Goal: Transaction & Acquisition: Purchase product/service

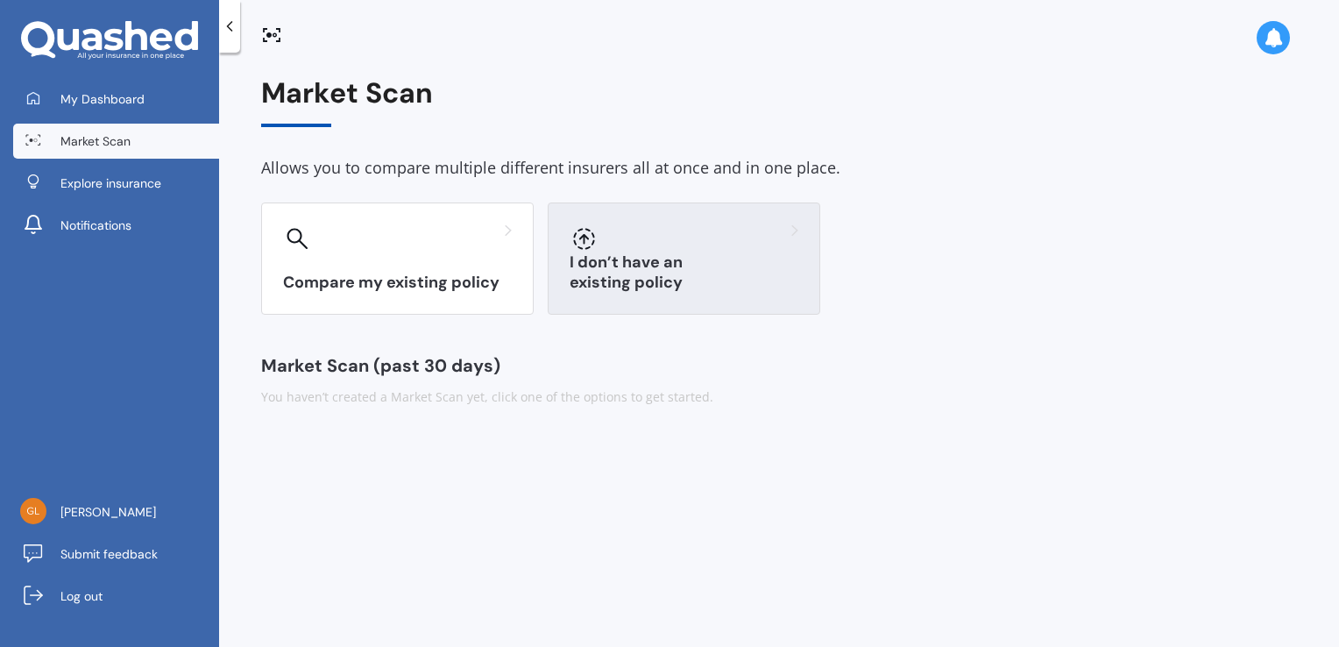
click at [697, 263] on div "I don’t have an existing policy" at bounding box center [684, 258] width 272 height 112
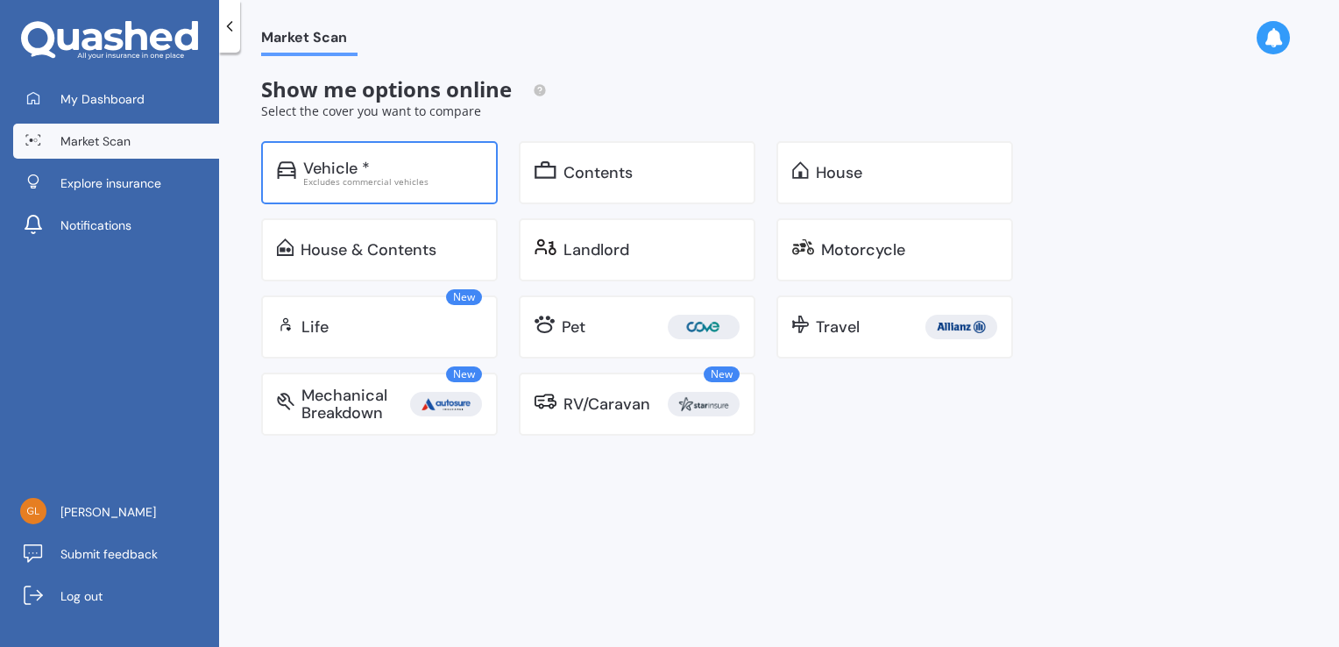
click at [459, 164] on div "Vehicle *" at bounding box center [392, 168] width 179 height 18
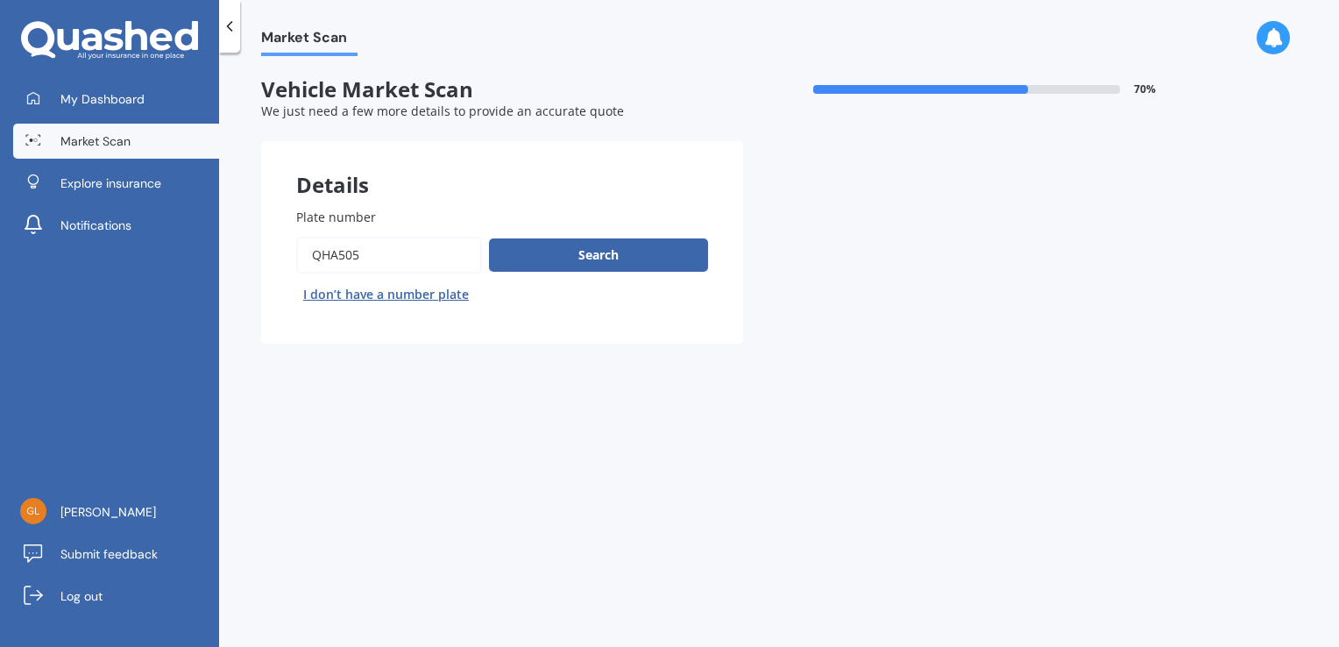
click at [390, 292] on button "I don’t have a number plate" at bounding box center [386, 294] width 180 height 28
select select "14"
select select "11"
select select "1937"
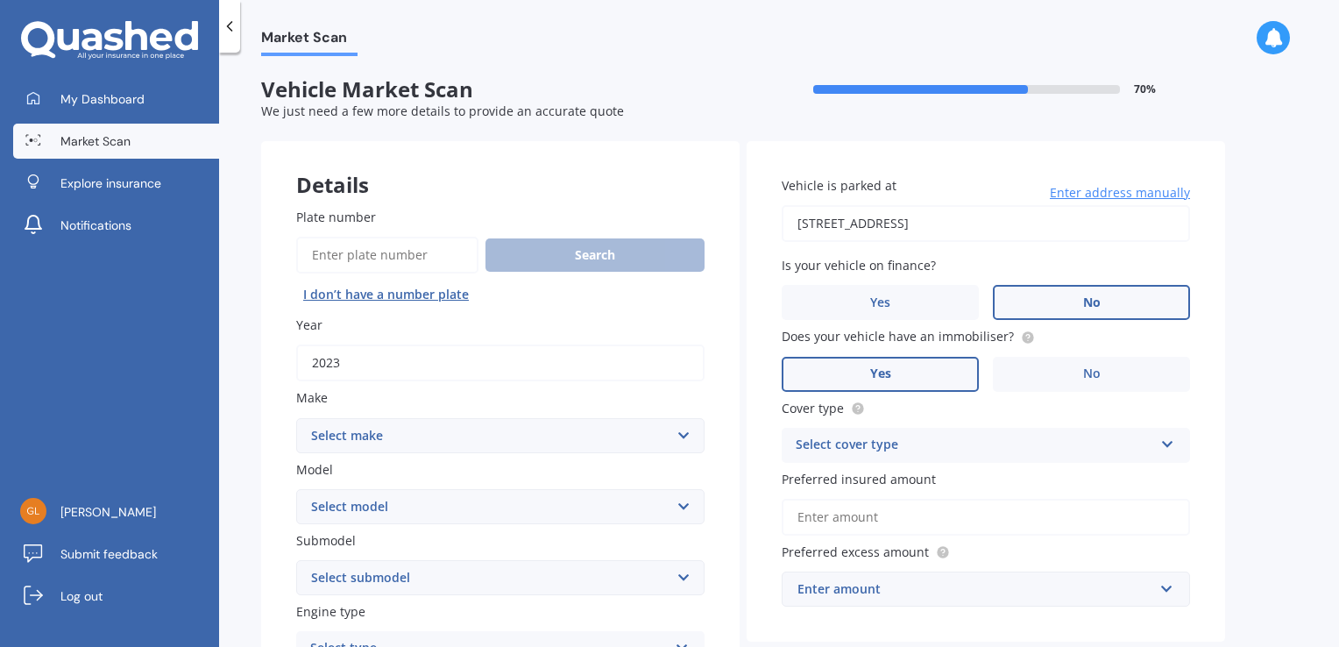
click at [363, 363] on input "2023" at bounding box center [500, 362] width 408 height 37
type input "2025"
click at [687, 435] on select "Select make AC ALFA ROMEO ASTON MARTIN AUDI AUSTIN BEDFORD Bentley BMW BYD CADI…" at bounding box center [500, 435] width 408 height 35
select select "AUDI"
click at [296, 418] on select "Select make AC ALFA ROMEO ASTON MARTIN AUDI AUSTIN BEDFORD Bentley BMW BYD CADI…" at bounding box center [500, 435] width 408 height 35
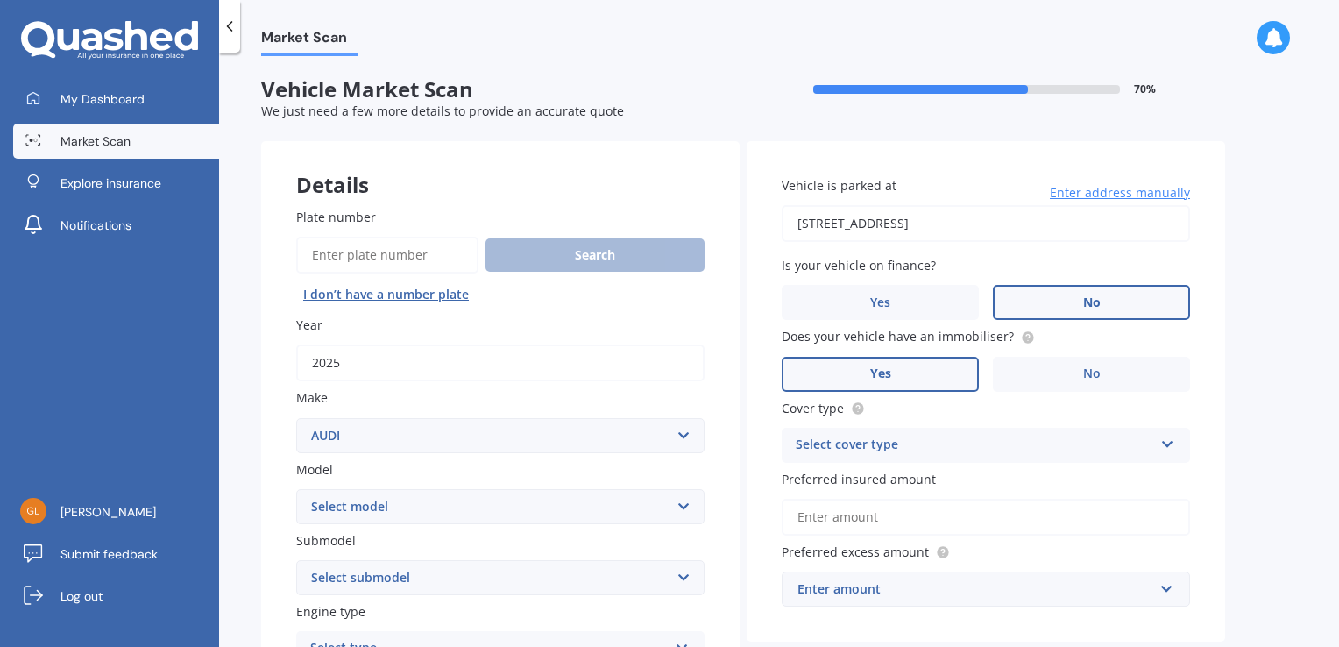
click at [680, 505] on select "Select model 100 200T 80 90 A1 A3 A4 A4 All Road 4WD A5 A6 A7 A8 Allroad Cabrio…" at bounding box center [500, 506] width 408 height 35
click at [682, 510] on select "Select model 100 200T 80 90 A1 A3 A4 A4 All Road 4WD A5 A6 A7 A8 Allroad Cabrio…" at bounding box center [500, 506] width 408 height 35
select select "RS3"
click at [296, 489] on select "Select model 100 200T 80 90 A1 A3 A4 A4 All Road 4WD A5 A6 A7 A8 Allroad Cabrio…" at bounding box center [500, 506] width 408 height 35
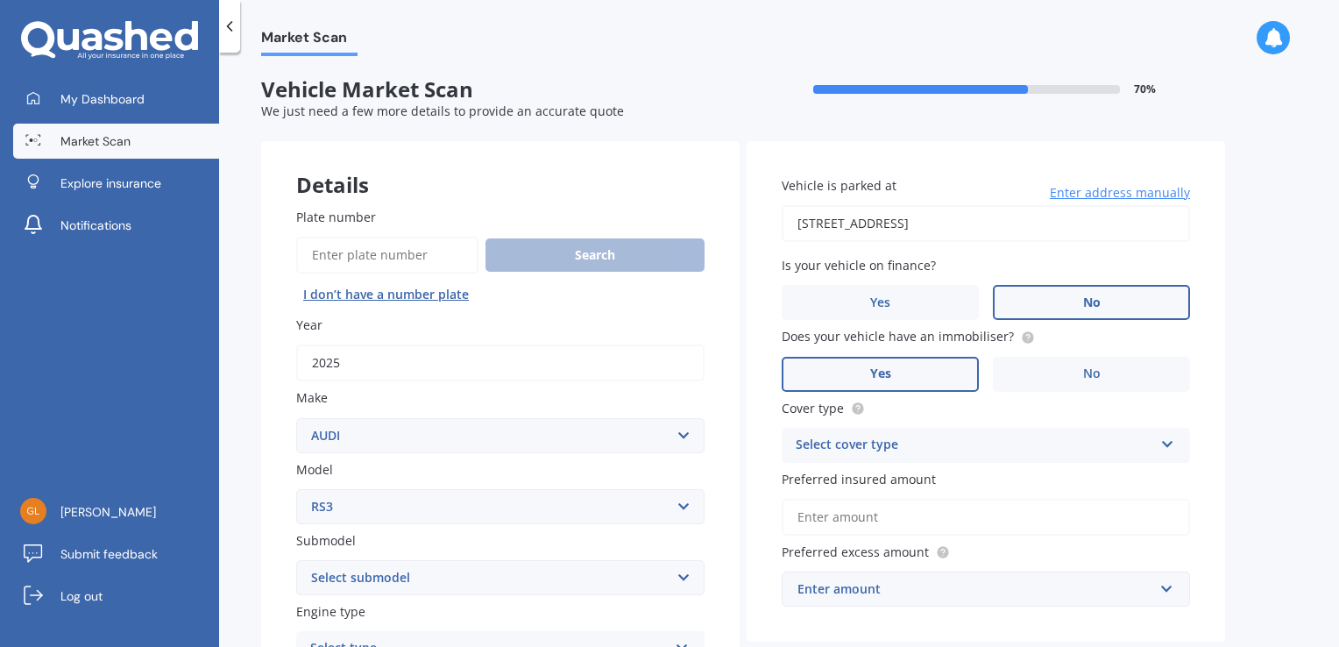
click at [681, 578] on select "Select submodel Sportback4WD" at bounding box center [500, 577] width 408 height 35
drag, startPoint x: 1338, startPoint y: 321, endPoint x: 1341, endPoint y: 361, distance: 40.4
click at [1338, 361] on html "My Dashboard Market Scan Explore insurance Notifications [PERSON_NAME] Submit f…" at bounding box center [669, 323] width 1339 height 647
click at [680, 575] on select "Select submodel Sportback4WD" at bounding box center [500, 577] width 408 height 35
select select "SPORTBACK4WD"
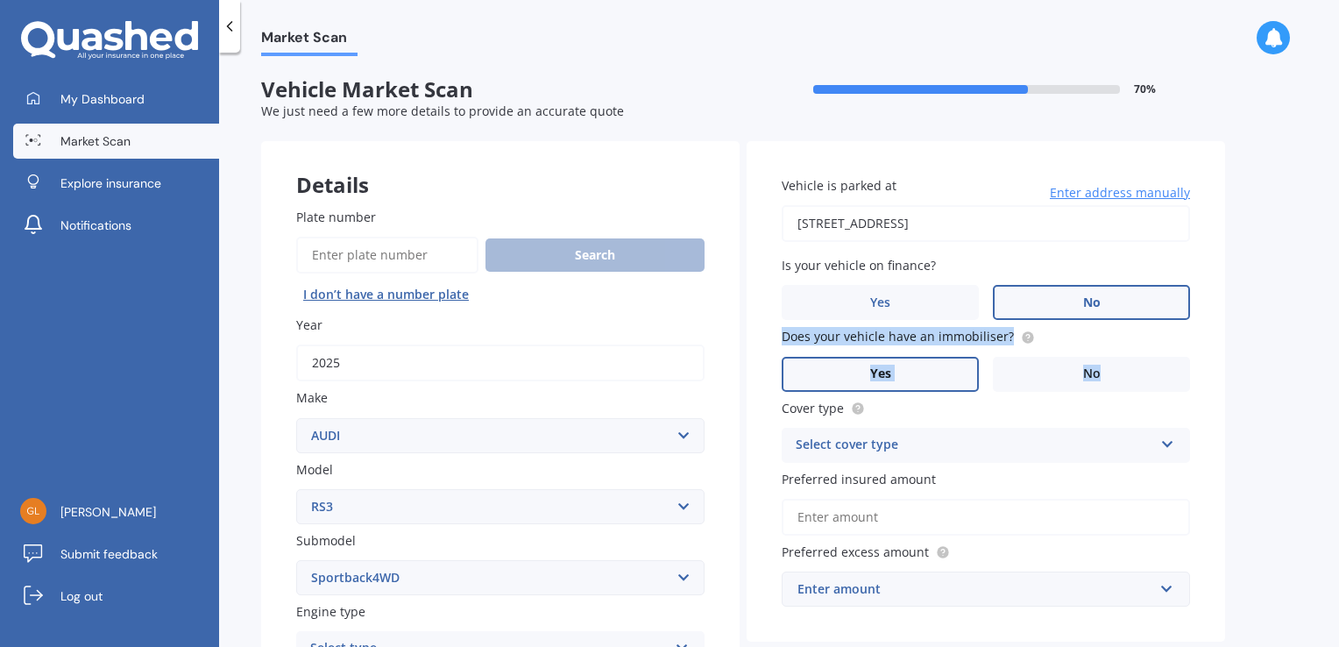
click at [296, 560] on select "Select submodel Sportback4WD" at bounding box center [500, 577] width 408 height 35
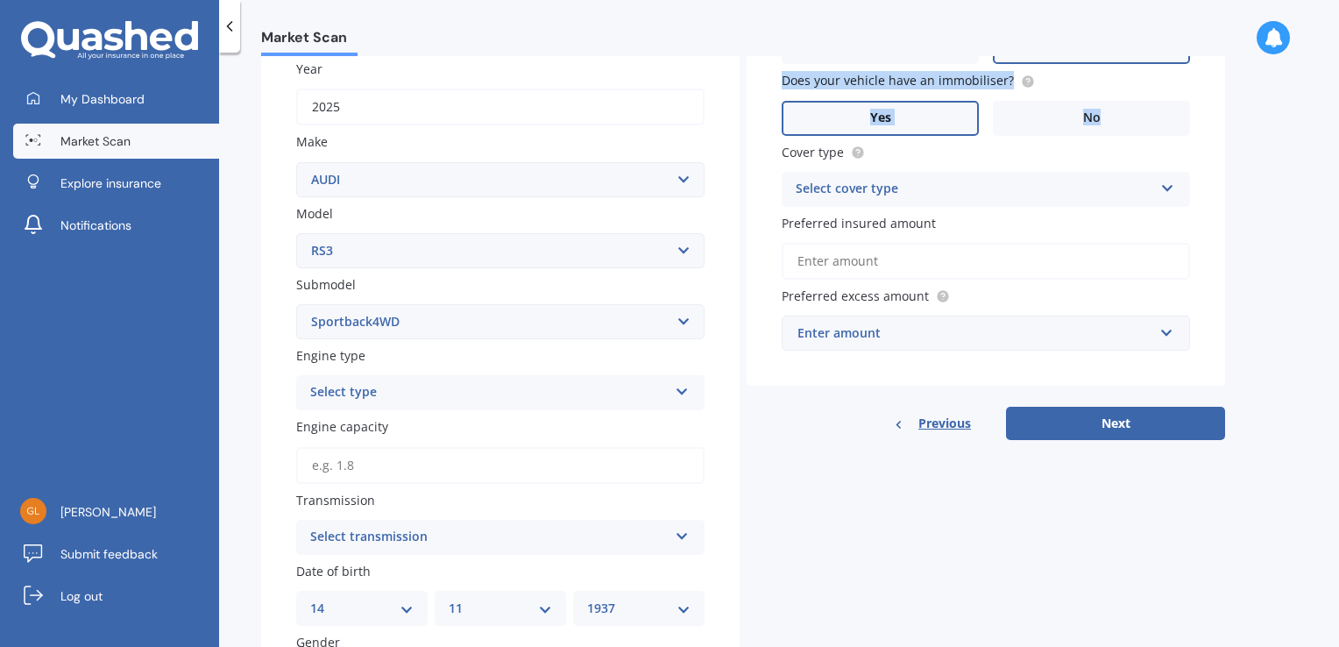
scroll to position [248, 0]
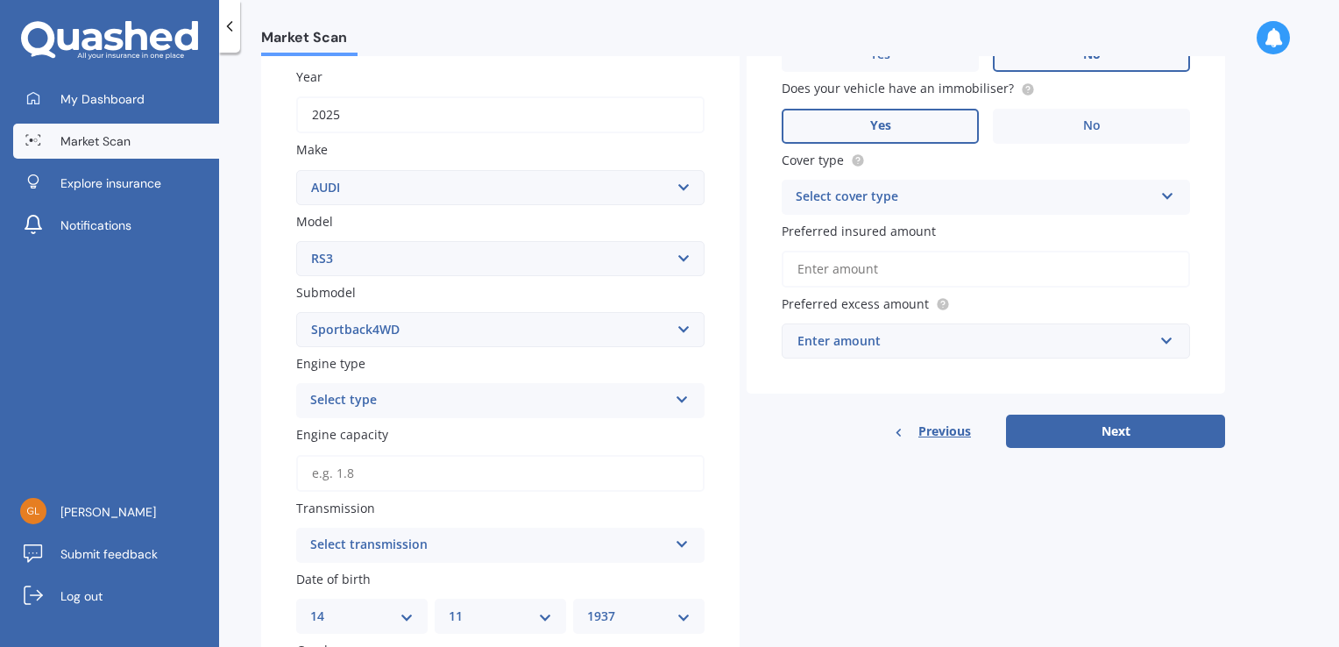
click at [682, 395] on icon at bounding box center [682, 396] width 15 height 12
click at [632, 438] on div "Petrol" at bounding box center [500, 435] width 406 height 32
click at [385, 469] on input "Engine capacity" at bounding box center [500, 473] width 408 height 37
click at [357, 471] on input "Engine capacity" at bounding box center [500, 473] width 408 height 37
type input "2.5"
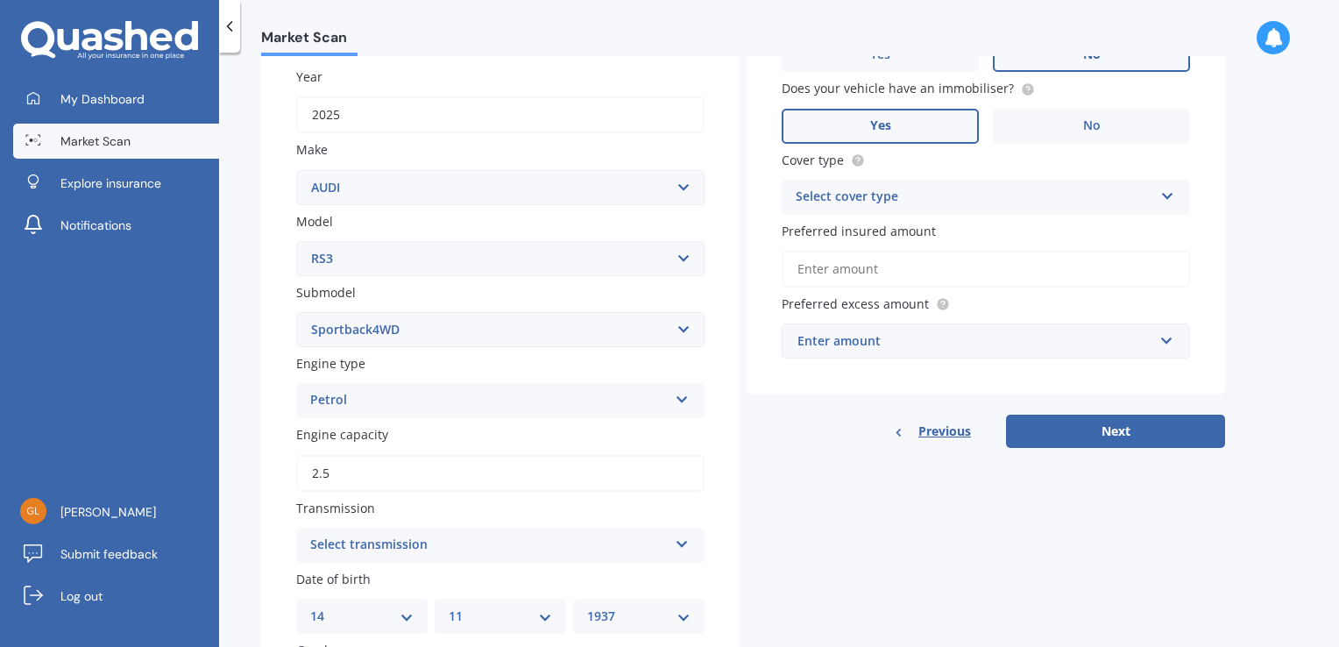
click at [683, 546] on icon at bounding box center [682, 540] width 15 height 12
click at [674, 442] on div "Auto" at bounding box center [500, 448] width 406 height 32
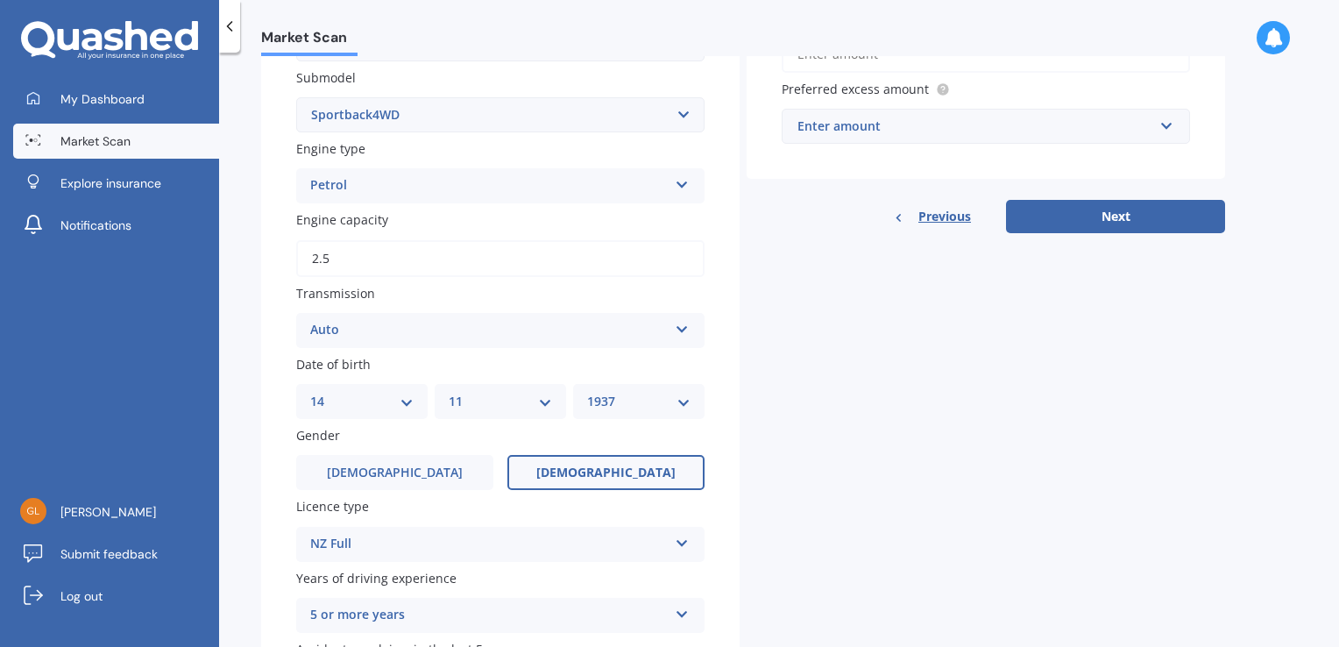
scroll to position [522, 0]
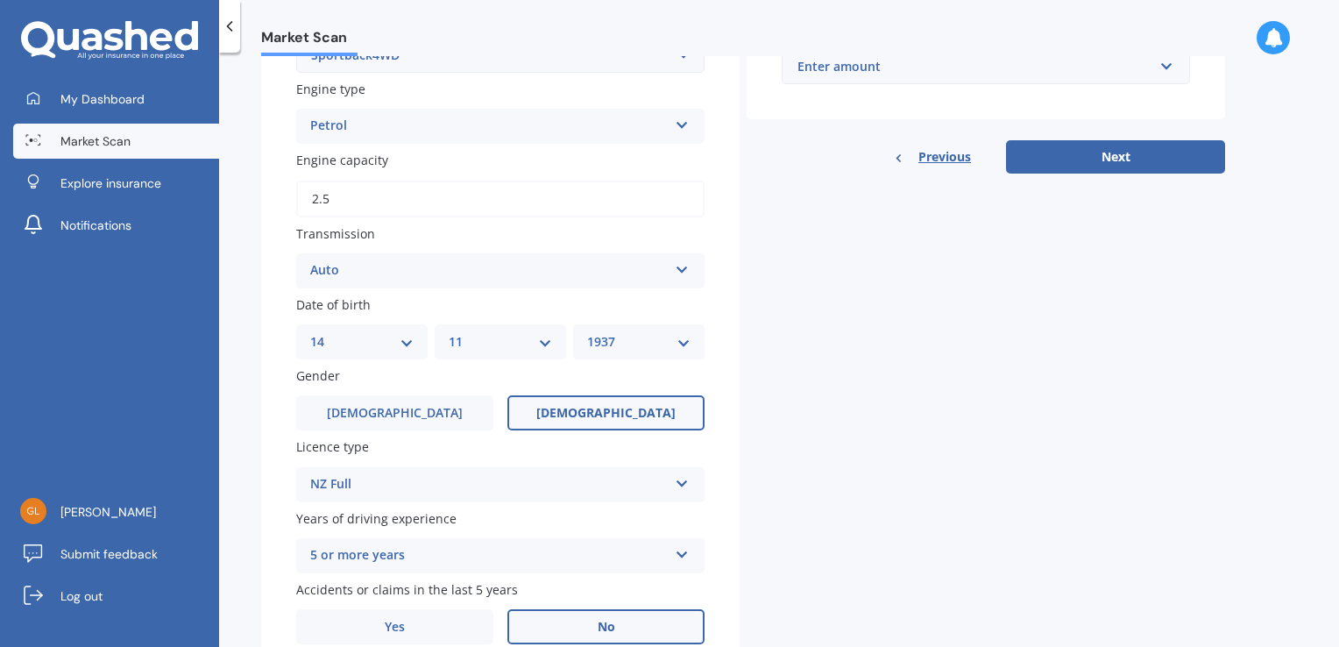
click at [406, 343] on select "DD 01 02 03 04 05 06 07 08 09 10 11 12 13 14 15 16 17 18 19 20 21 22 23 24 25 2…" at bounding box center [361, 341] width 103 height 19
select select "17"
click at [310, 332] on select "DD 01 02 03 04 05 06 07 08 09 10 11 12 13 14 15 16 17 18 19 20 21 22 23 24 25 2…" at bounding box center [361, 341] width 103 height 19
click at [544, 343] on select "MM 01 02 03 04 05 06 07 08 09 10 11 12" at bounding box center [500, 341] width 103 height 19
select select "03"
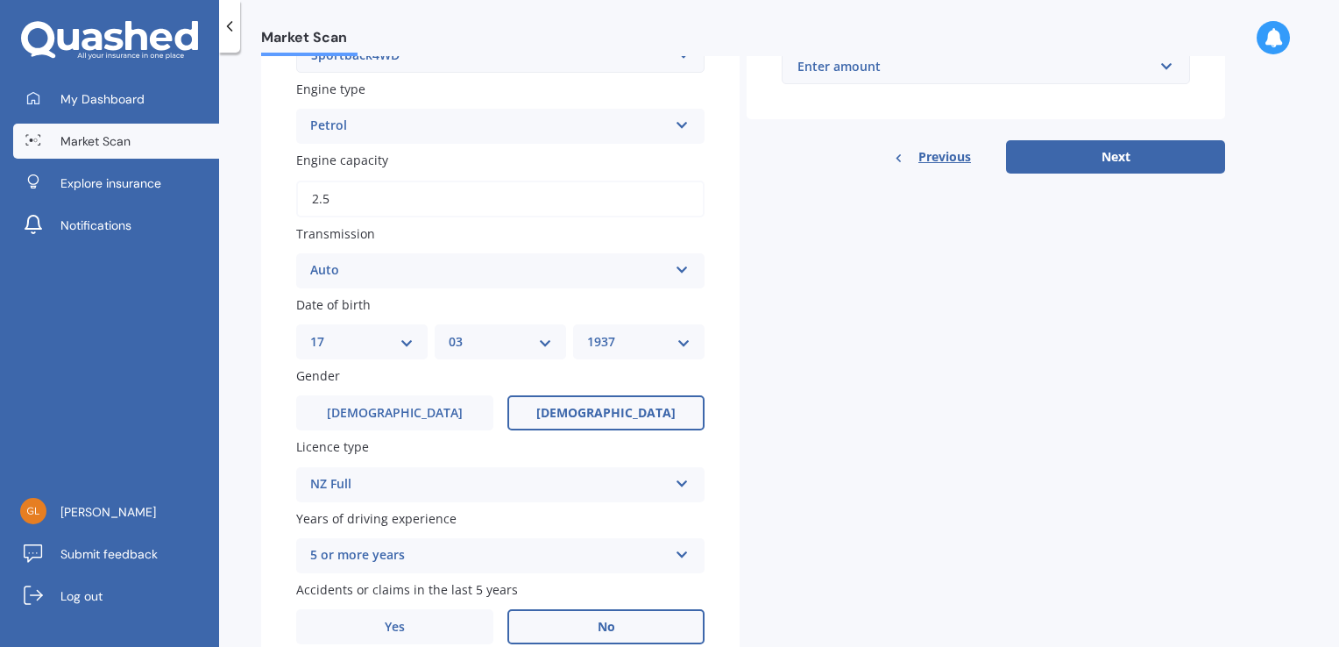
click at [449, 332] on select "MM 01 02 03 04 05 06 07 08 09 10 11 12" at bounding box center [500, 341] width 103 height 19
click at [682, 336] on select "YYYY 2025 2024 2023 2022 2021 2020 2019 2018 2017 2016 2015 2014 2013 2012 2011…" at bounding box center [638, 341] width 103 height 19
click at [687, 343] on select "YYYY 2025 2024 2023 2022 2021 2020 2019 2018 2017 2016 2015 2014 2013 2012 2011…" at bounding box center [638, 341] width 103 height 19
click at [687, 337] on select "YYYY 2025 2024 2023 2022 2021 2020 2019 2018 2017 2016 2015 2014 2013 2012 2011…" at bounding box center [638, 341] width 103 height 19
select select "1971"
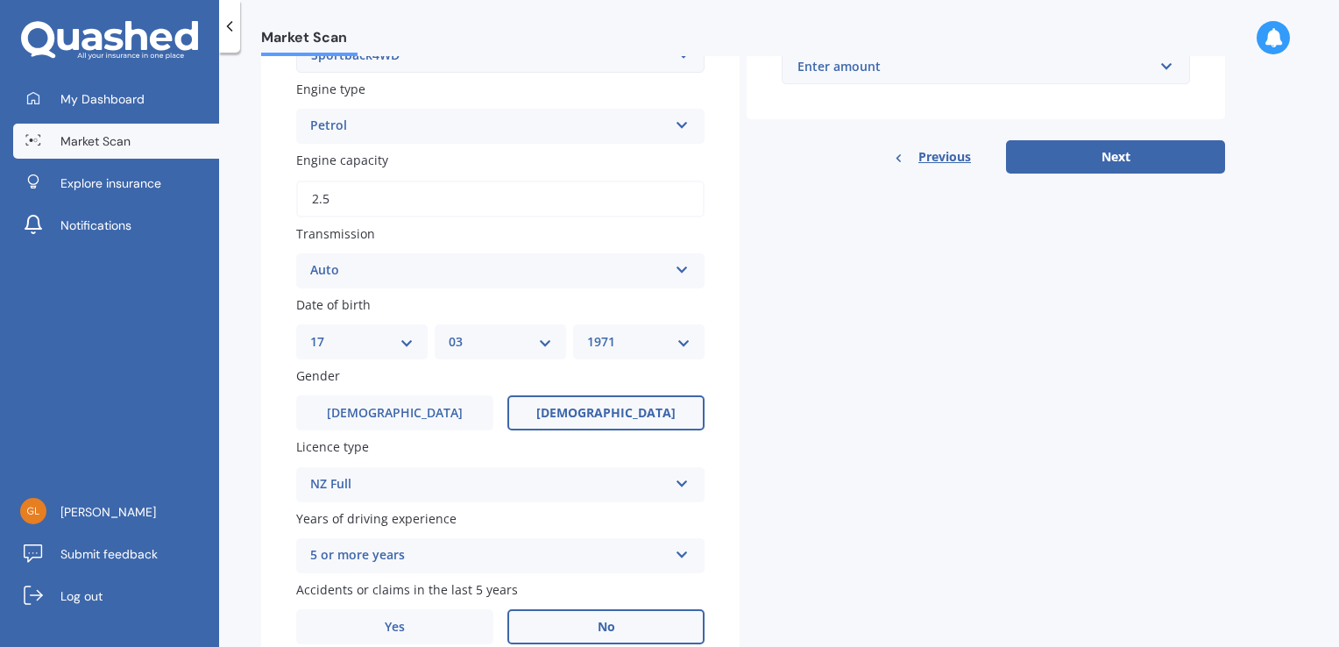
click at [587, 332] on select "YYYY 2025 2024 2023 2022 2021 2020 2019 2018 2017 2016 2015 2014 2013 2012 2011…" at bounding box center [638, 341] width 103 height 19
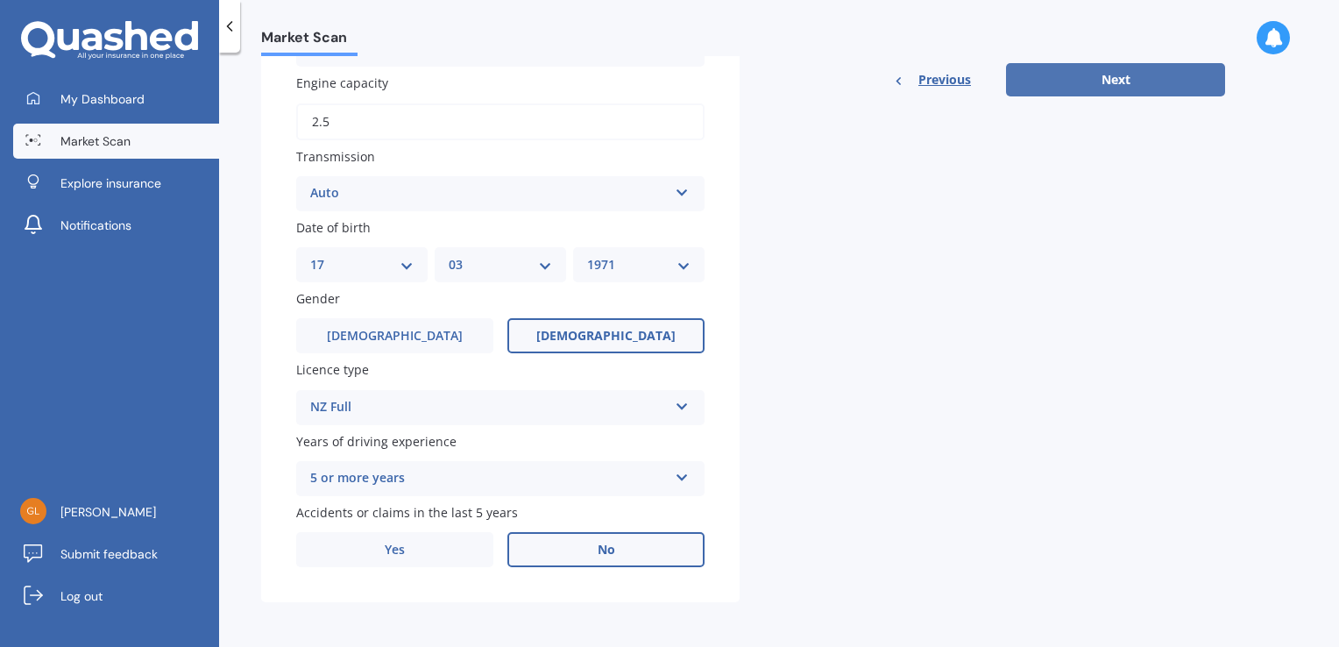
click at [1108, 78] on button "Next" at bounding box center [1115, 79] width 219 height 33
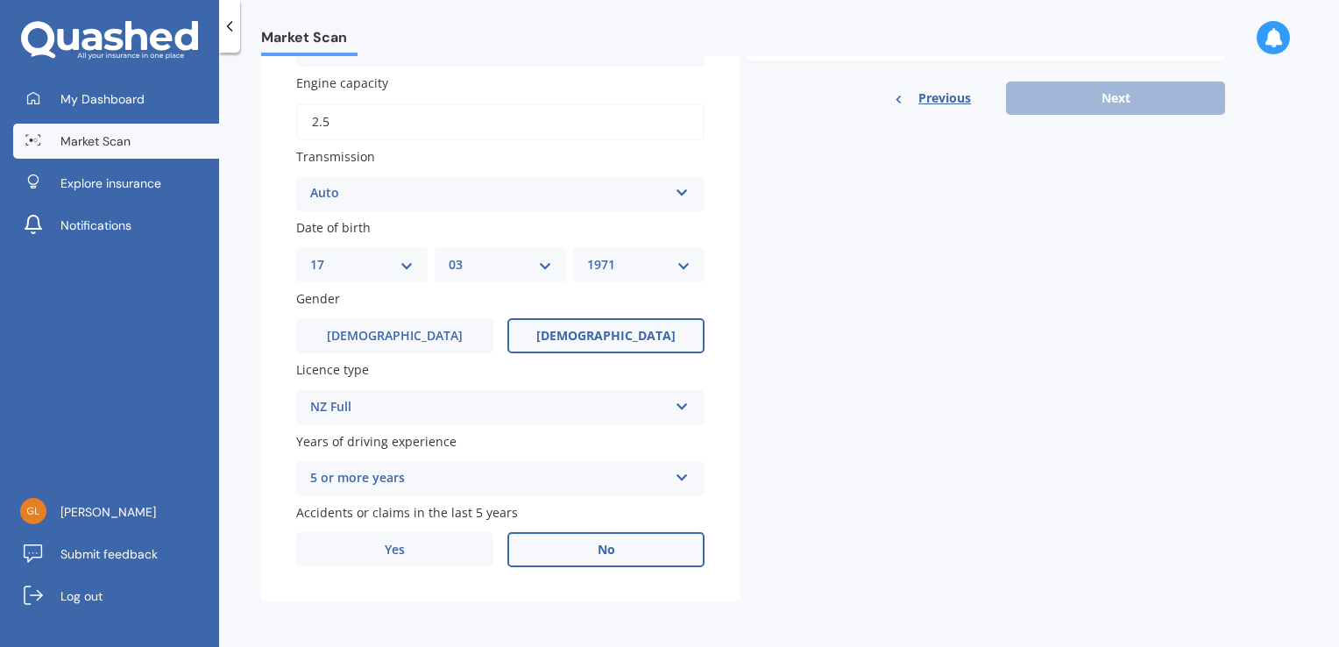
scroll to position [119, 0]
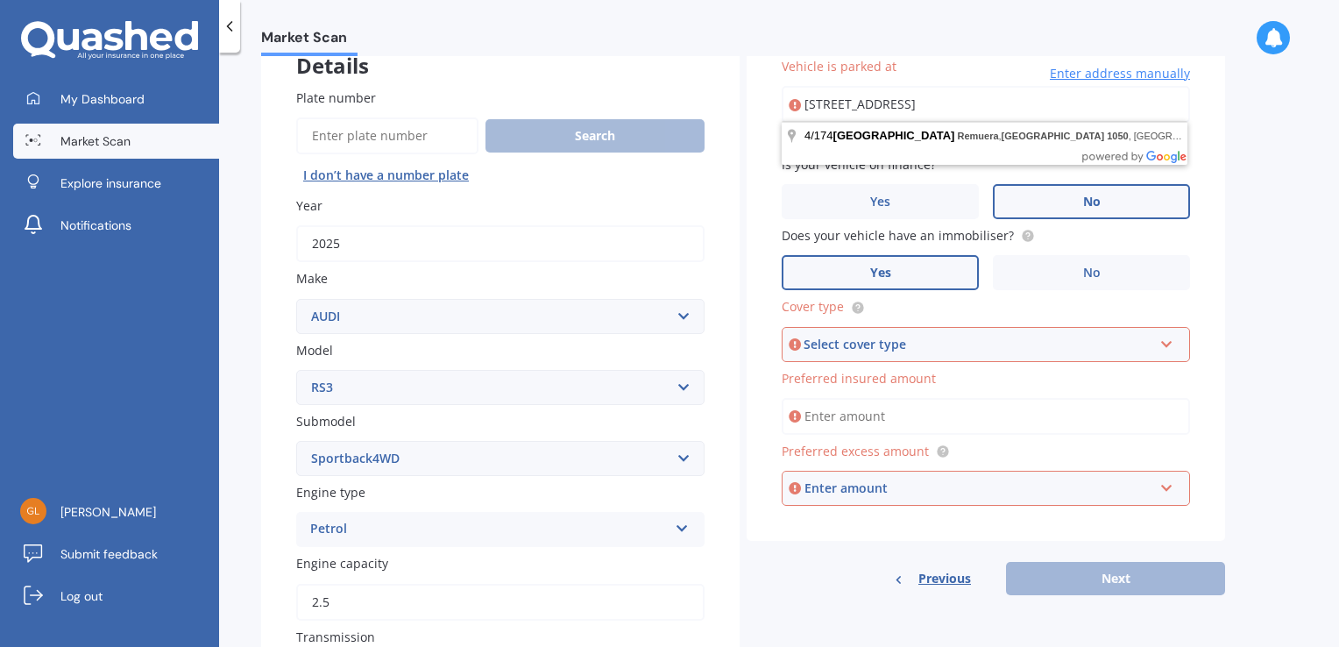
click at [832, 108] on input "[STREET_ADDRESS]" at bounding box center [985, 104] width 408 height 37
click at [1099, 71] on span "Enter address manually" at bounding box center [1119, 74] width 140 height 18
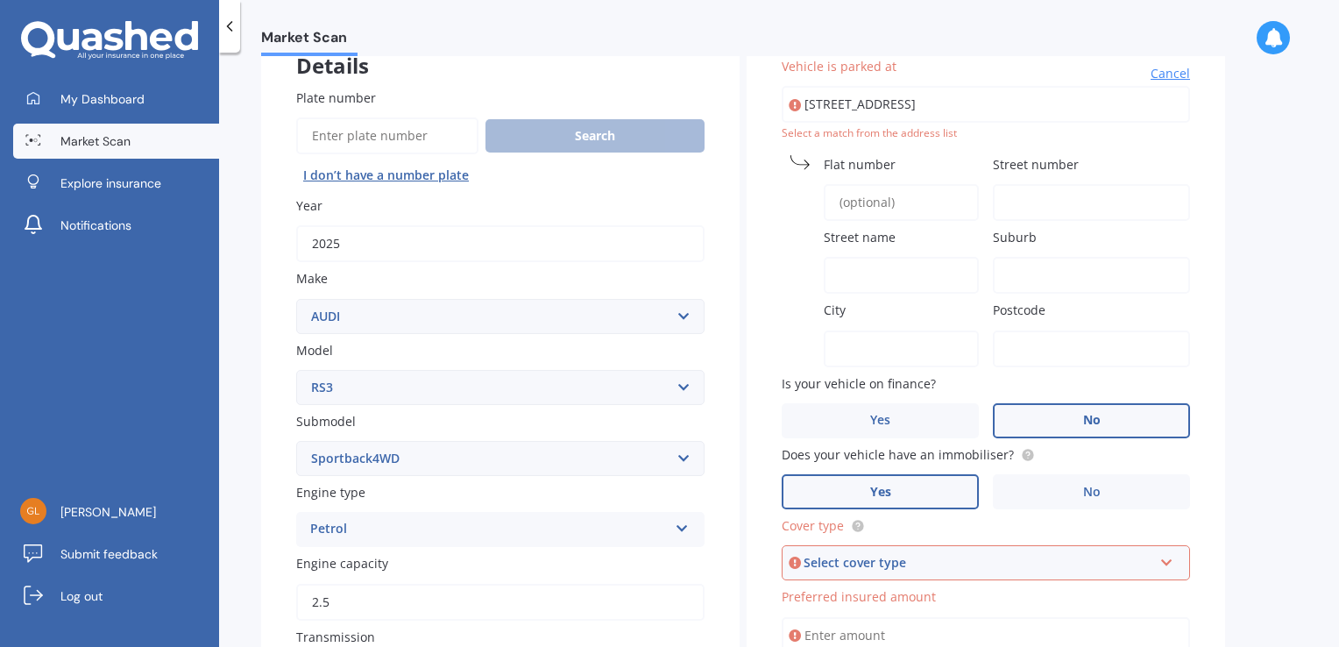
click at [1091, 105] on input "[STREET_ADDRESS]" at bounding box center [985, 104] width 408 height 37
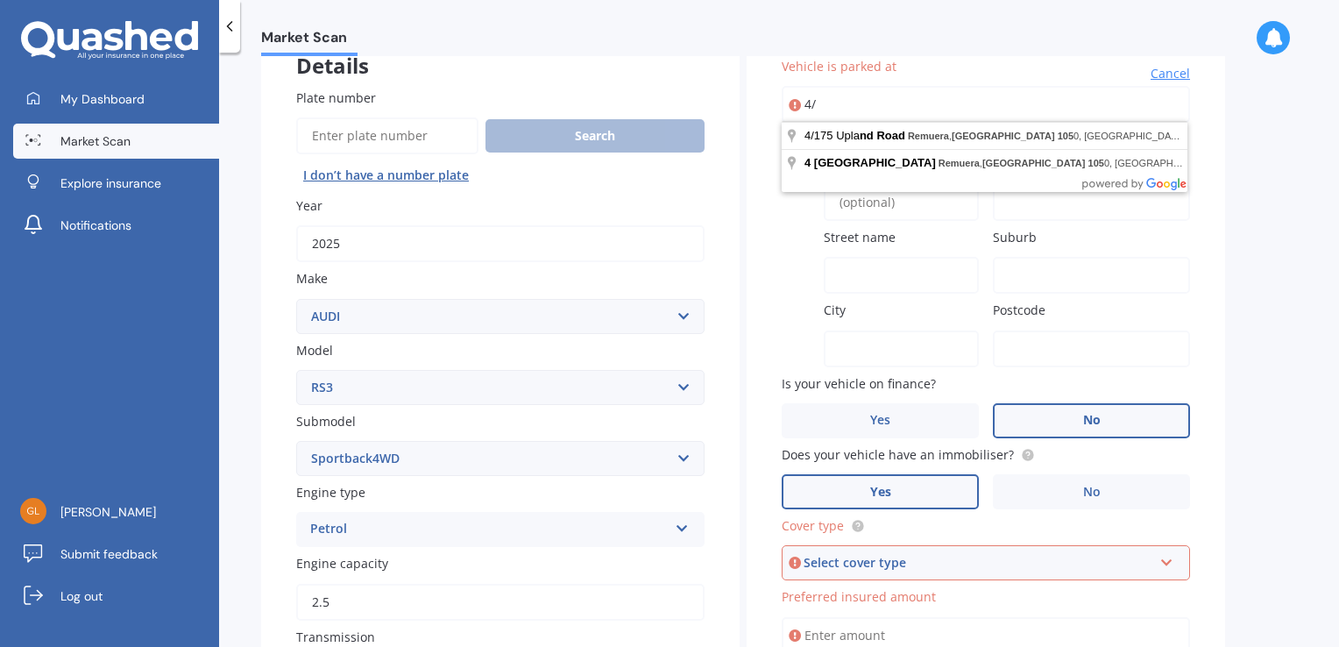
type input "4"
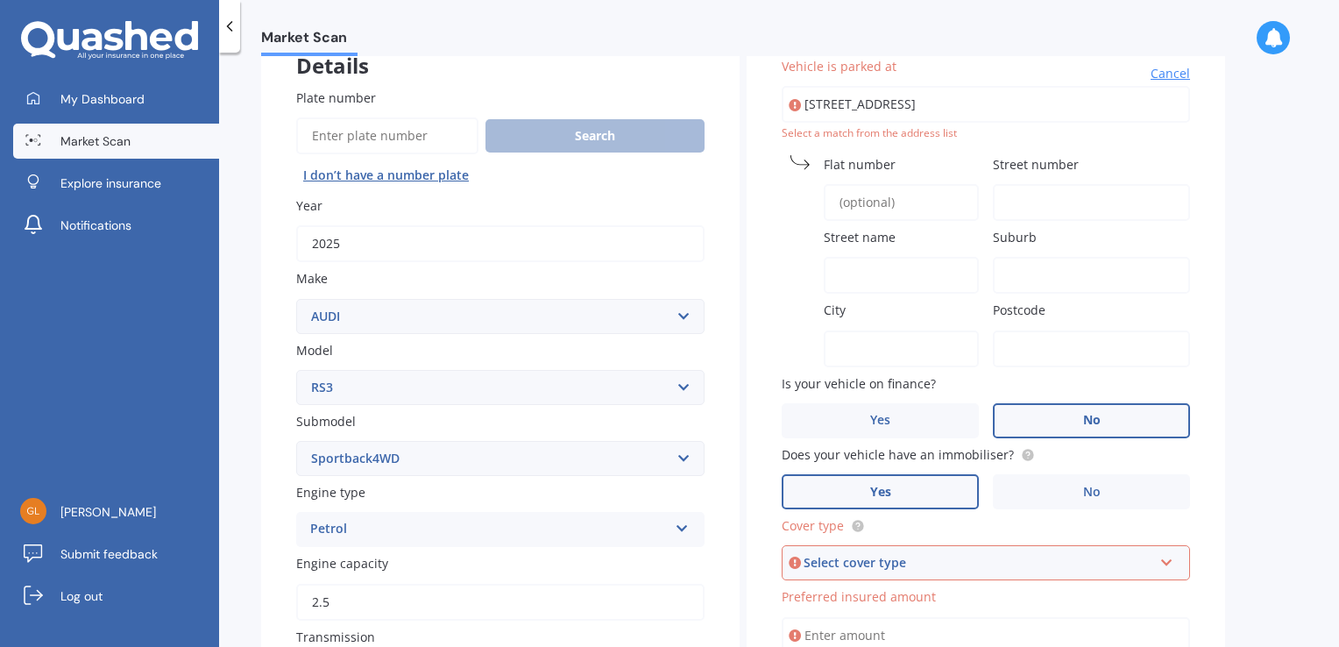
type input "[STREET_ADDRESS]"
type input "5/29"
type input "Accadia Lane"
type input "[GEOGRAPHIC_DATA]"
type input "Bay of Plenty Region"
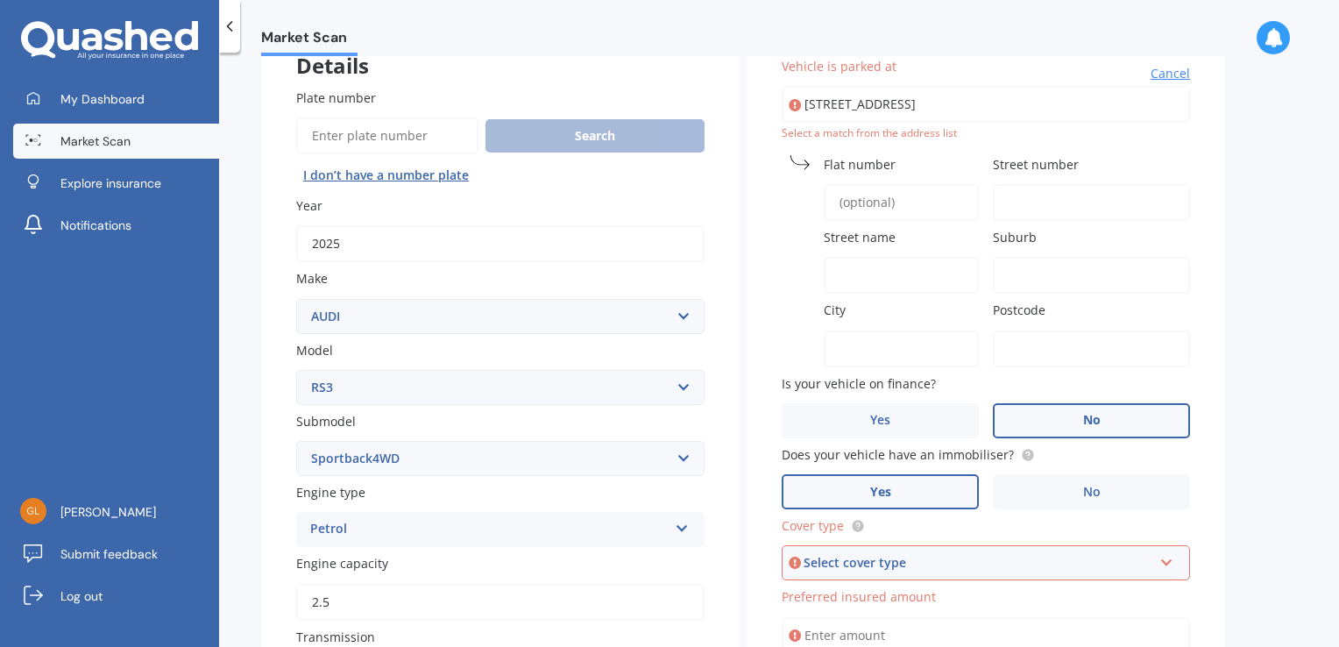
type input "3110"
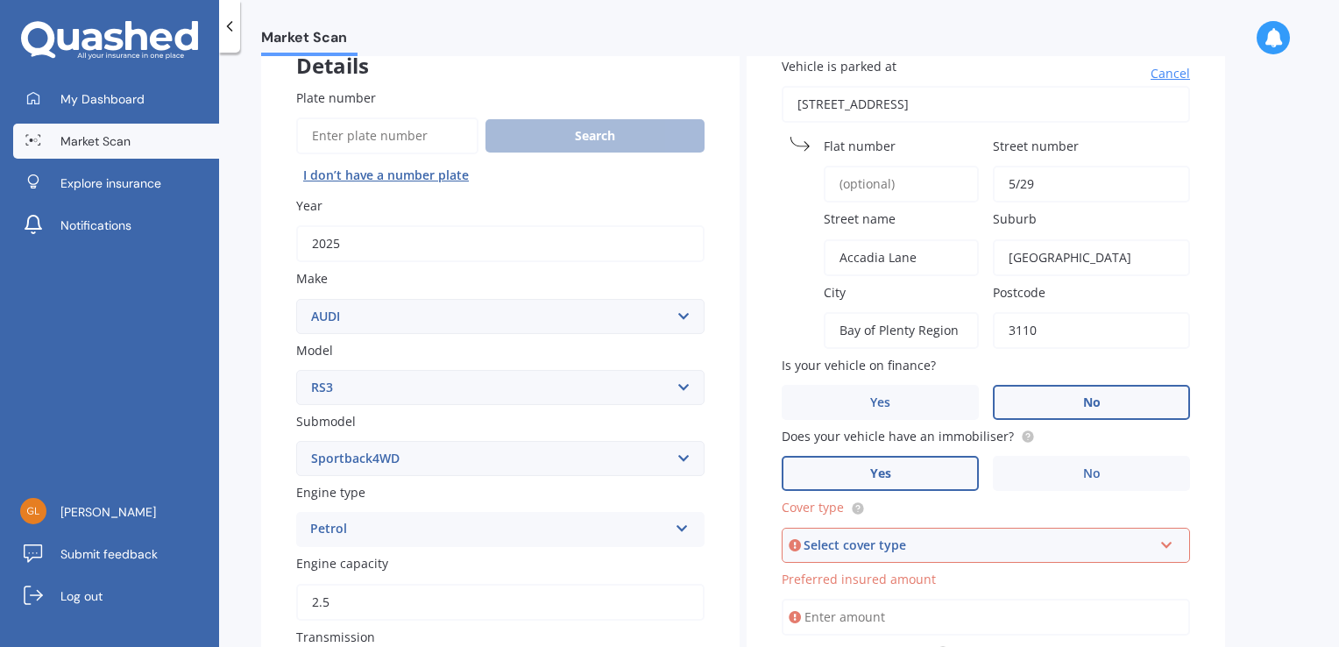
click at [994, 102] on input "[STREET_ADDRESS]" at bounding box center [985, 104] width 408 height 37
type input "[STREET_ADDRESS]"
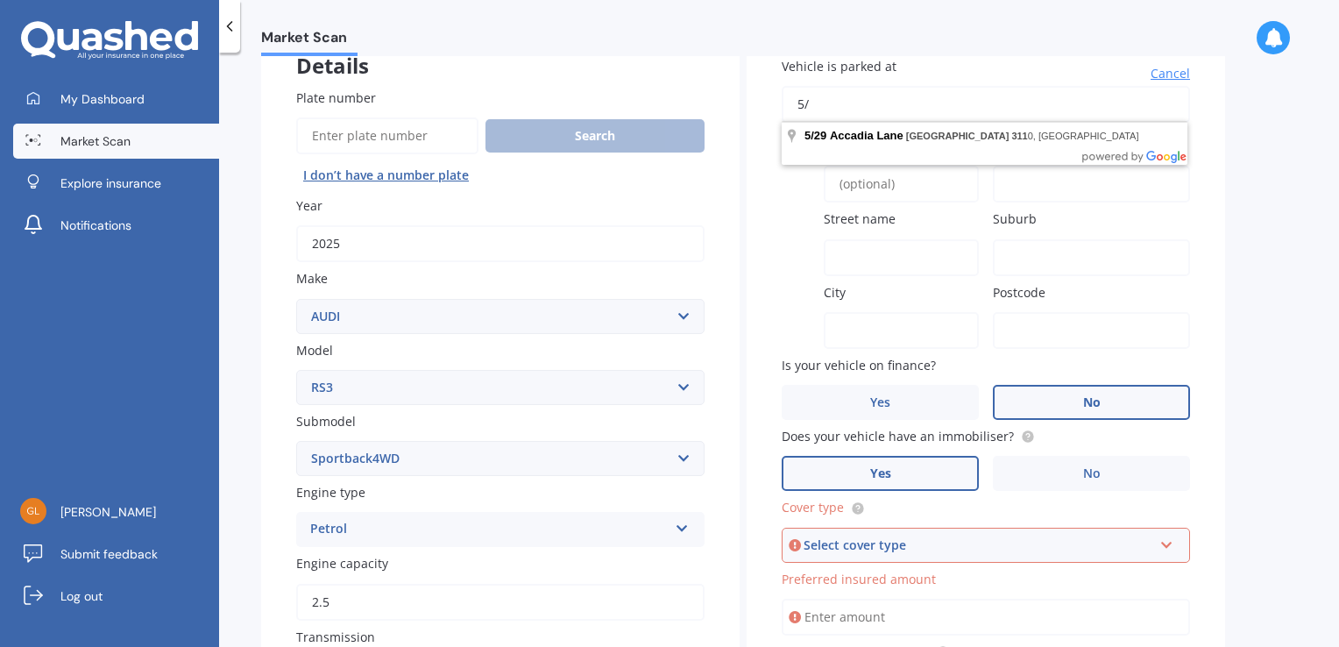
type input "5"
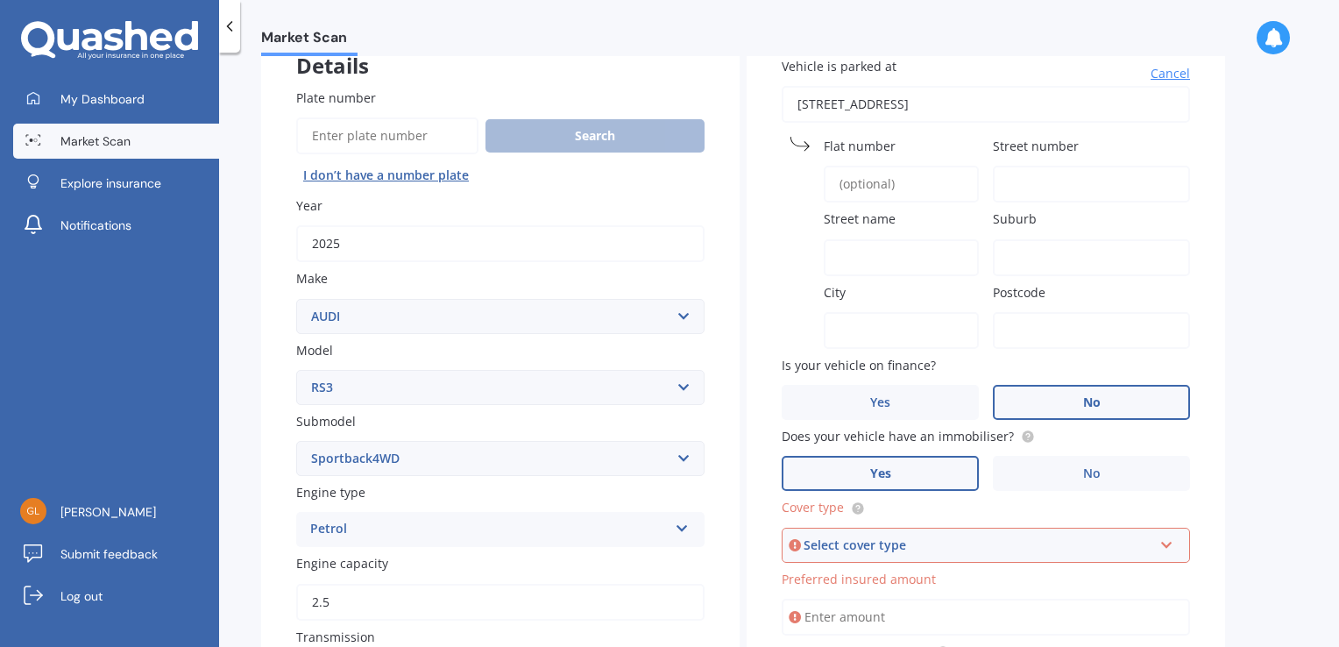
type input "[STREET_ADDRESS]"
type input "5"
type input "29"
type input "Muriwai Drive"
type input "Whakatāne"
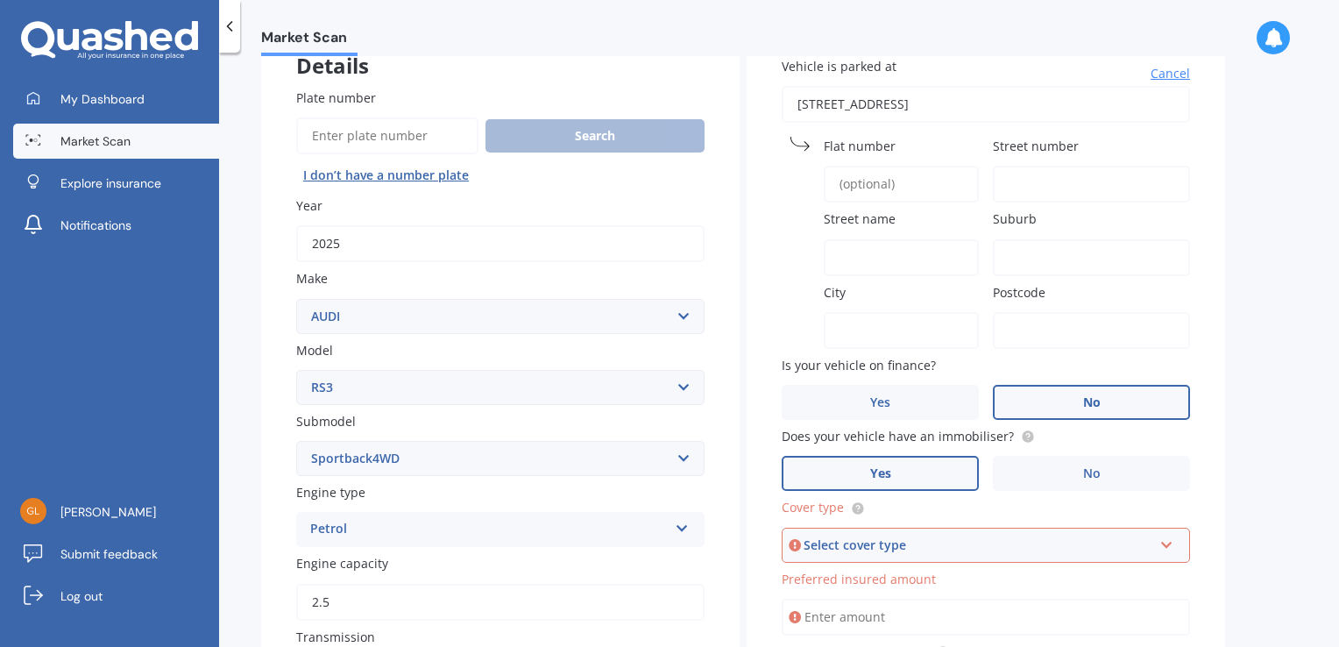
type input "Bay of Plenty Region"
type input "3120"
click at [1166, 539] on icon at bounding box center [1166, 541] width 15 height 12
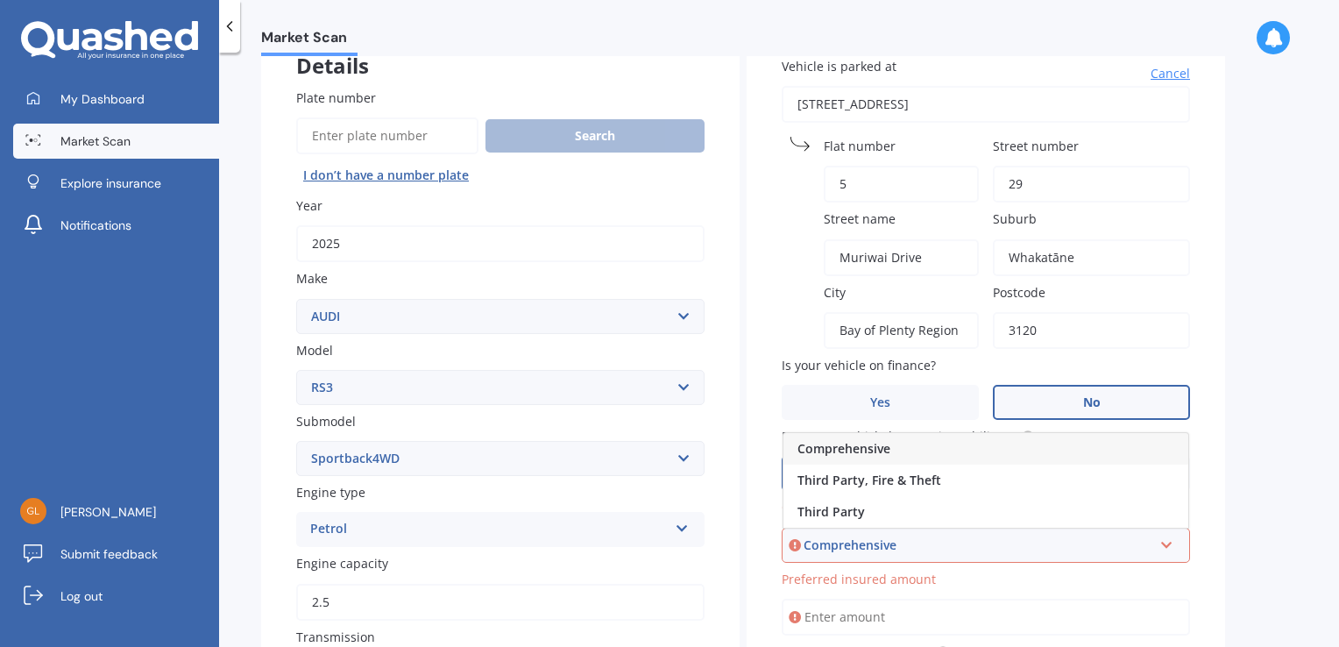
click at [1074, 442] on div "Comprehensive" at bounding box center [985, 449] width 405 height 32
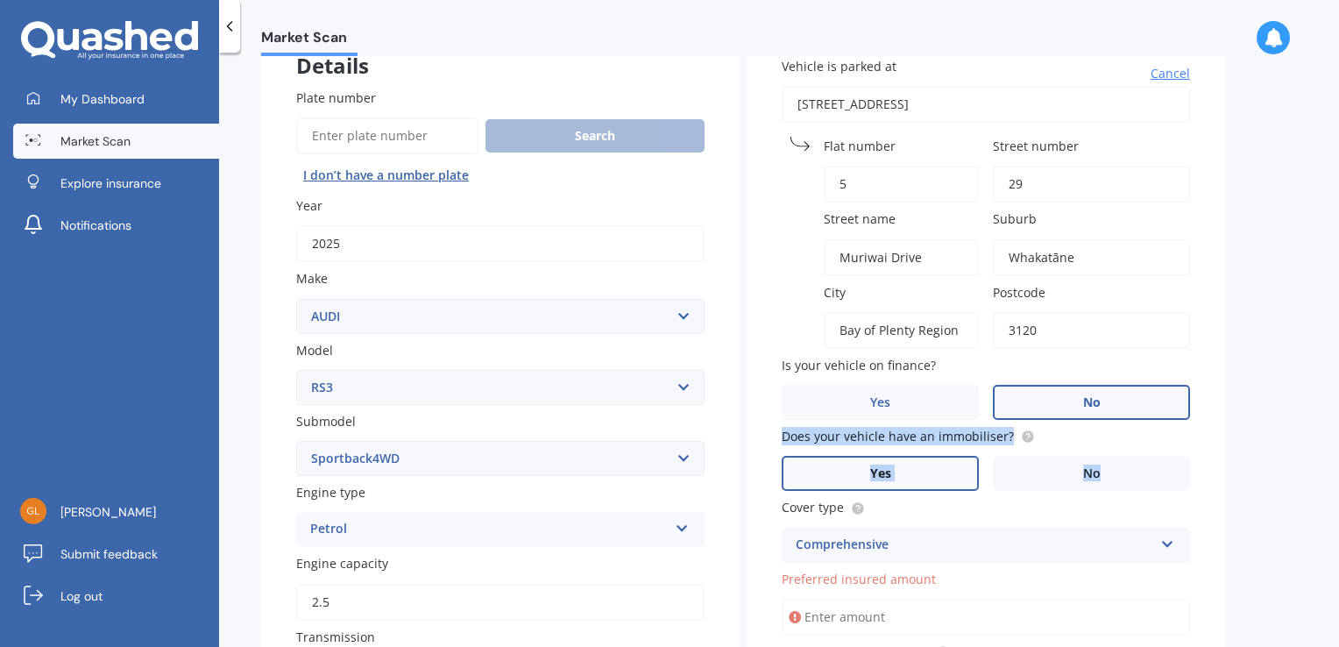
drag, startPoint x: 1338, startPoint y: 396, endPoint x: 1341, endPoint y: 486, distance: 90.3
click at [1338, 486] on html "My Dashboard Market Scan Explore insurance Notifications [PERSON_NAME] Submit f…" at bounding box center [669, 323] width 1339 height 647
click at [830, 619] on input "Preferred insured amount" at bounding box center [985, 616] width 408 height 37
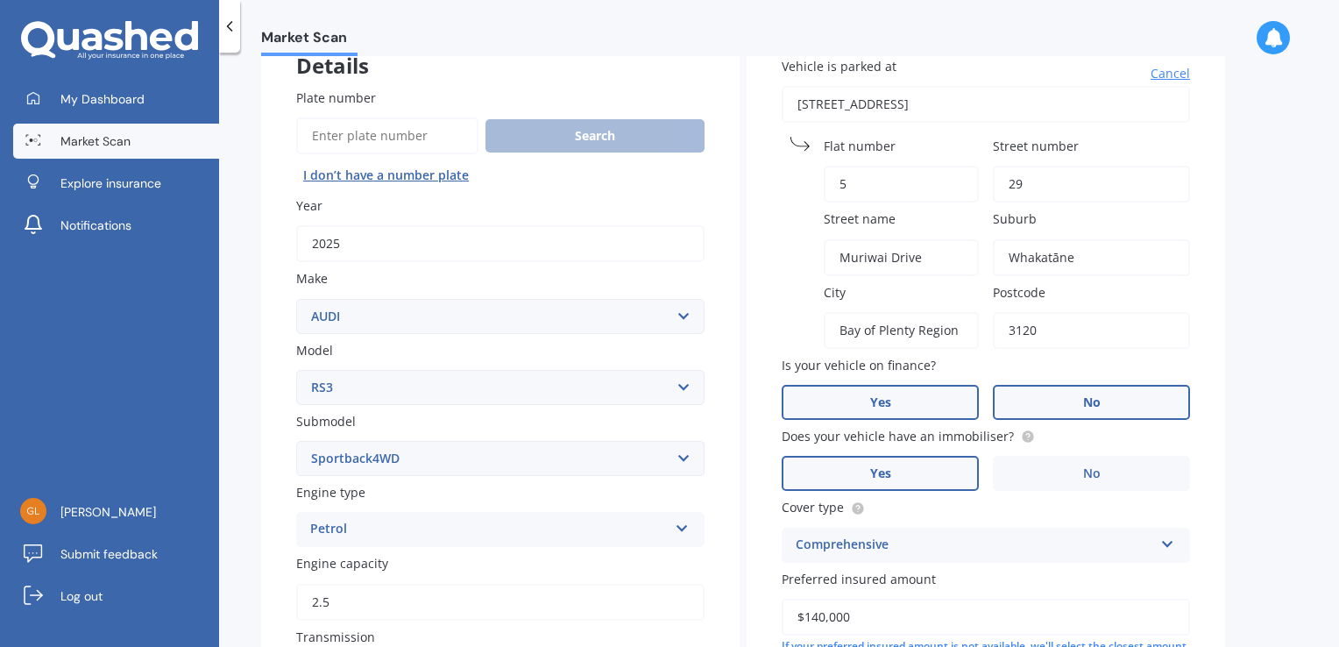
type input "$140,000"
click at [890, 401] on span "Yes" at bounding box center [880, 402] width 21 height 15
click at [0, 0] on input "Yes" at bounding box center [0, 0] width 0 height 0
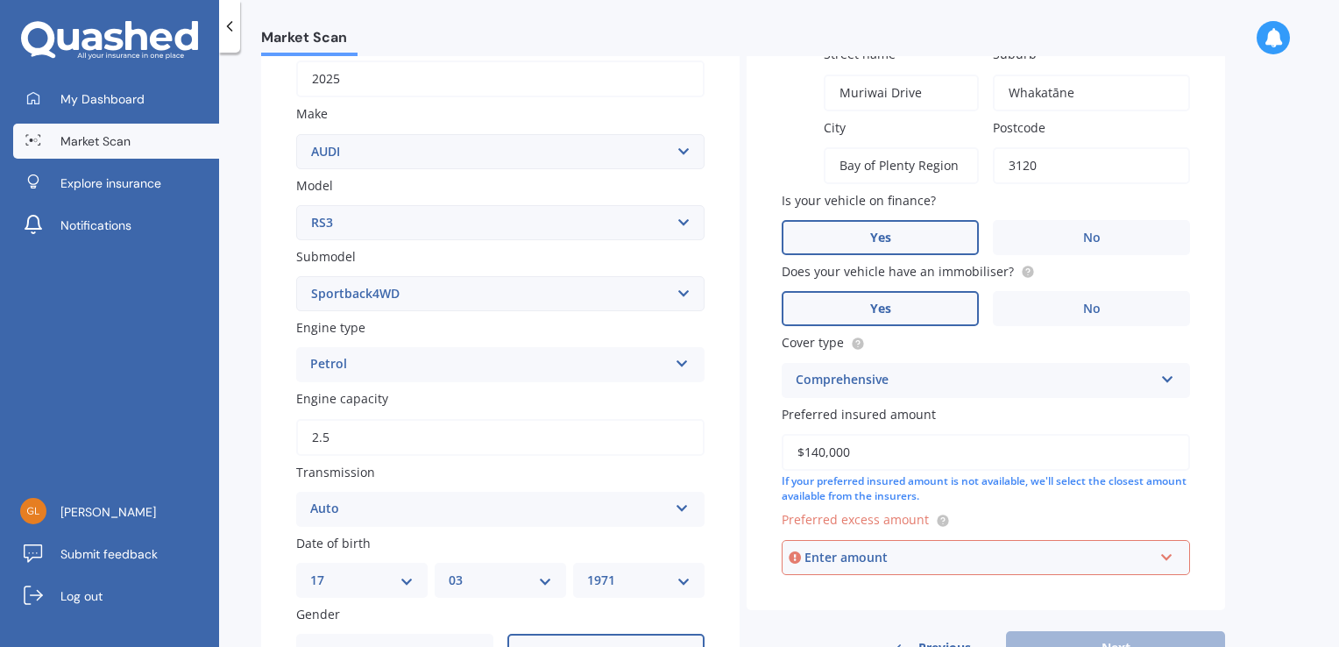
scroll to position [300, 0]
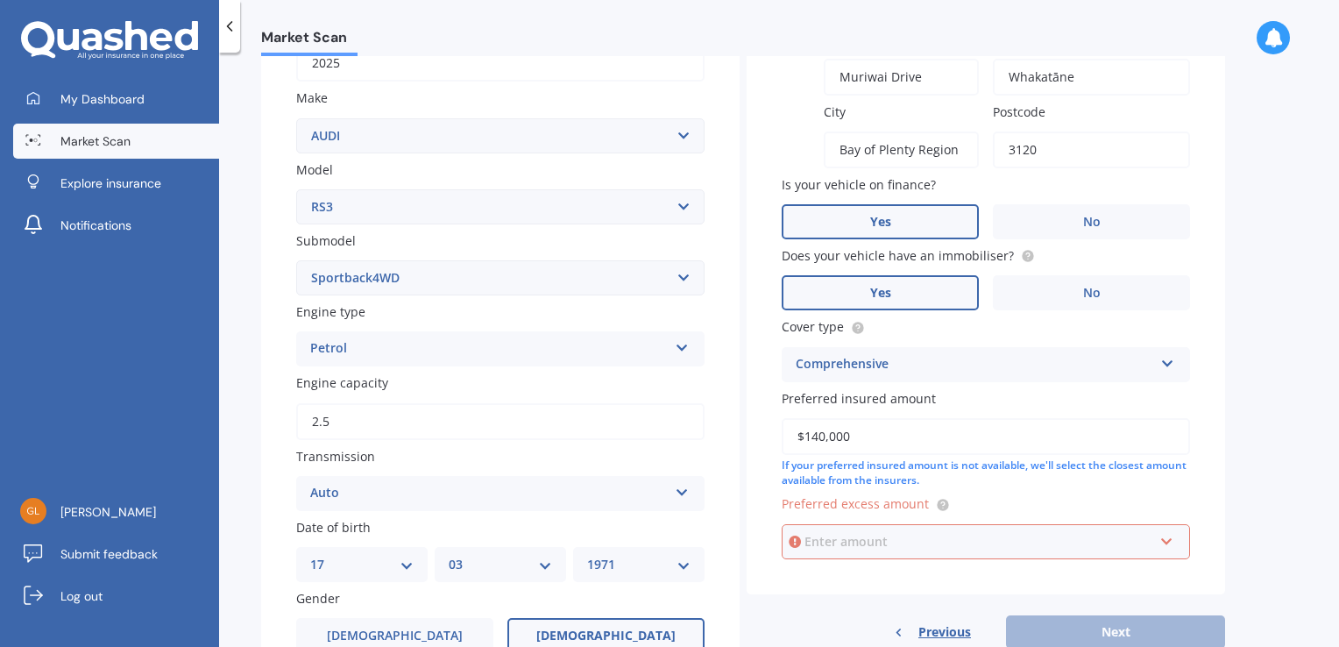
click at [1168, 543] on input "text" at bounding box center [979, 541] width 392 height 33
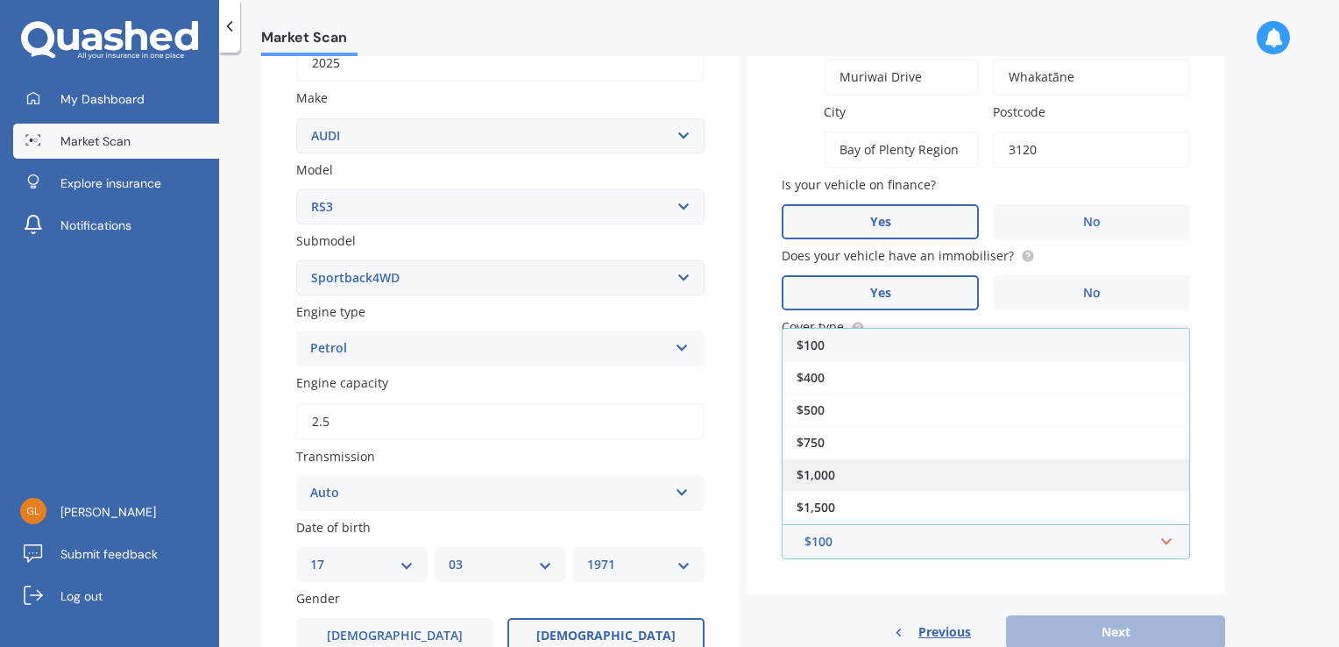
click at [936, 477] on div "$1,000" at bounding box center [985, 474] width 406 height 32
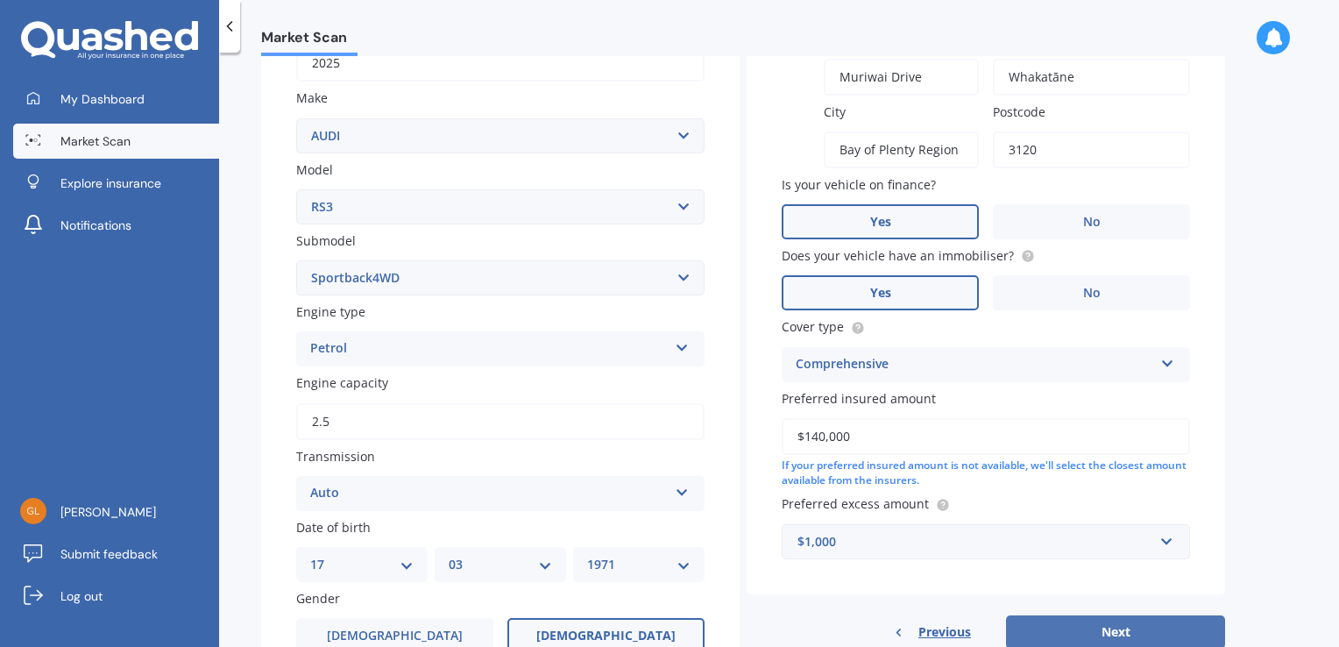
click at [1148, 625] on button "Next" at bounding box center [1115, 631] width 219 height 33
select select "17"
select select "03"
select select "1971"
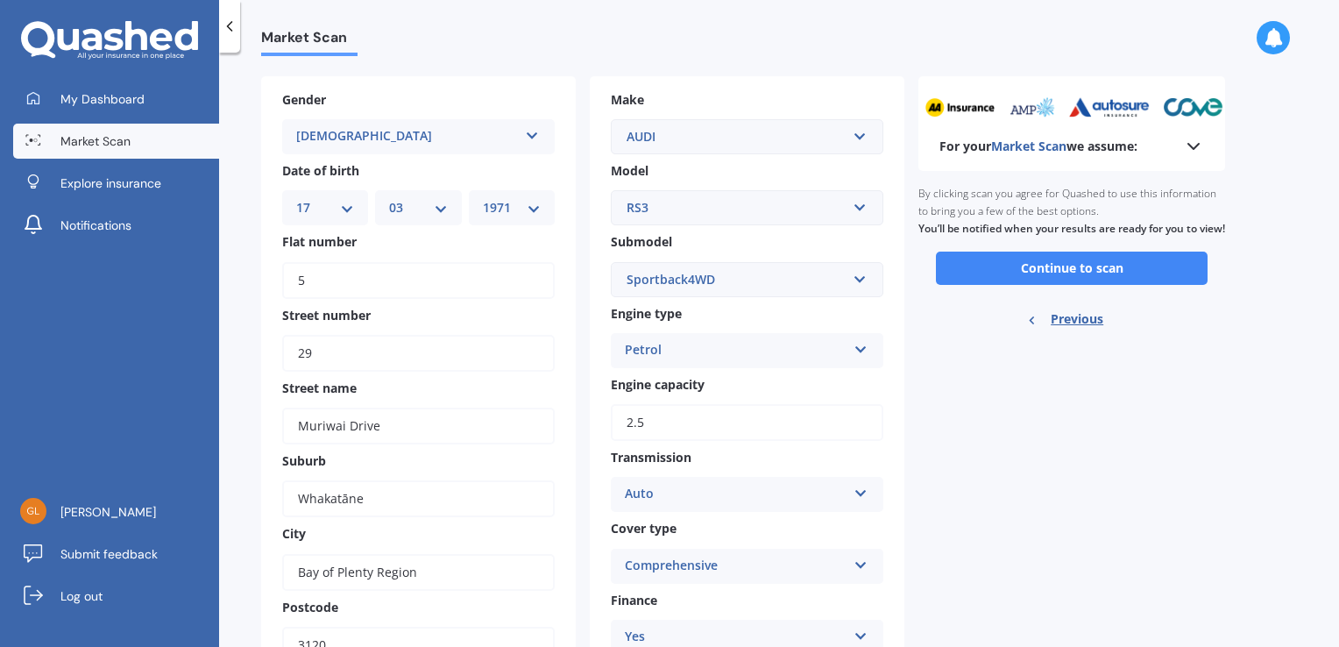
scroll to position [0, 0]
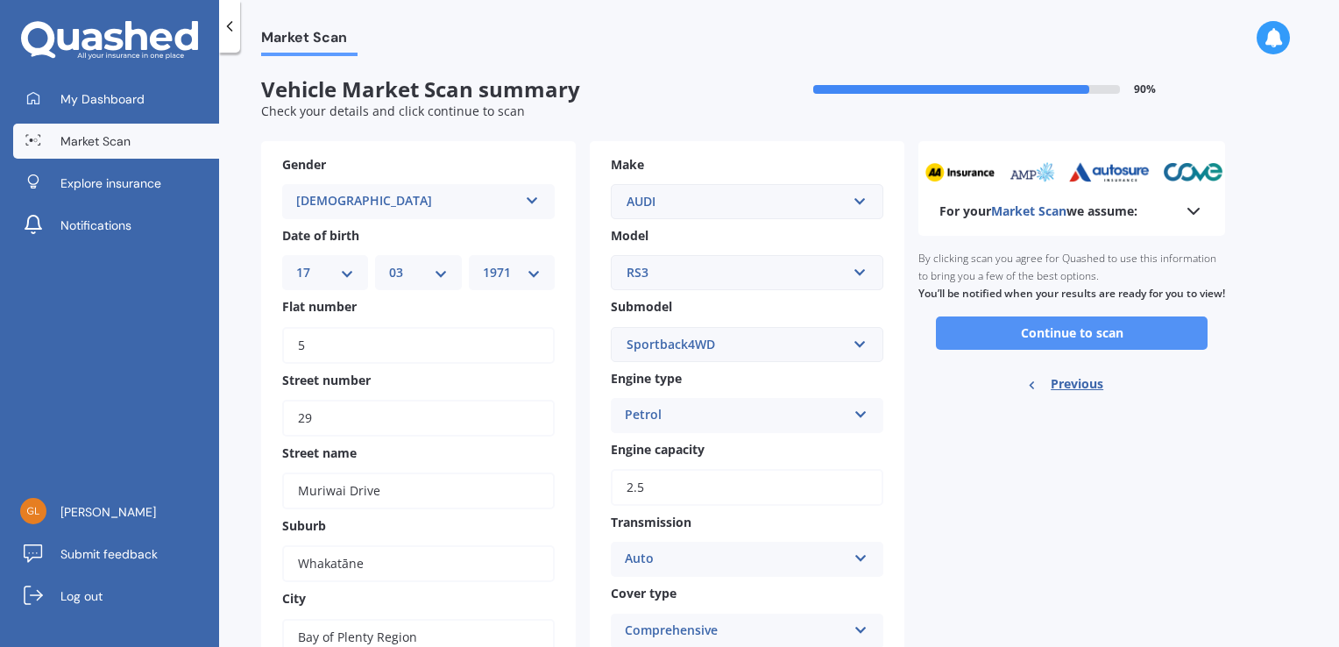
click at [1037, 347] on button "Continue to scan" at bounding box center [1072, 332] width 272 height 33
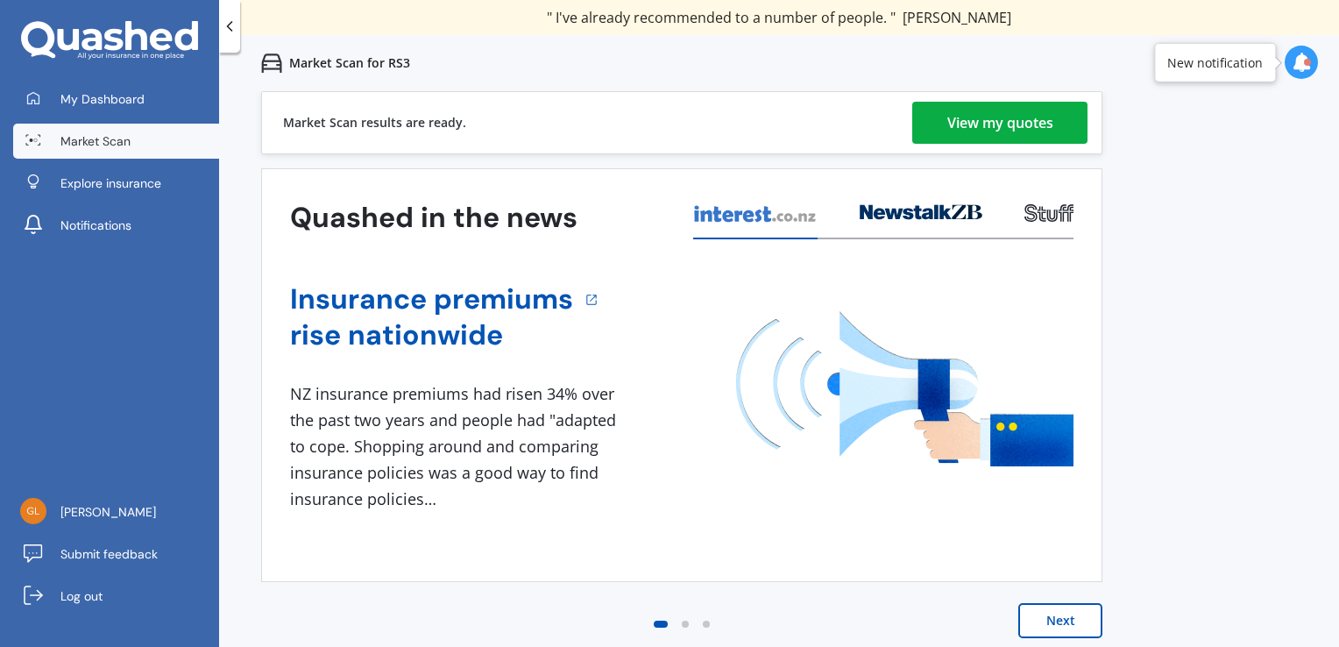
click at [1044, 129] on div "View my quotes" at bounding box center [1000, 123] width 106 height 42
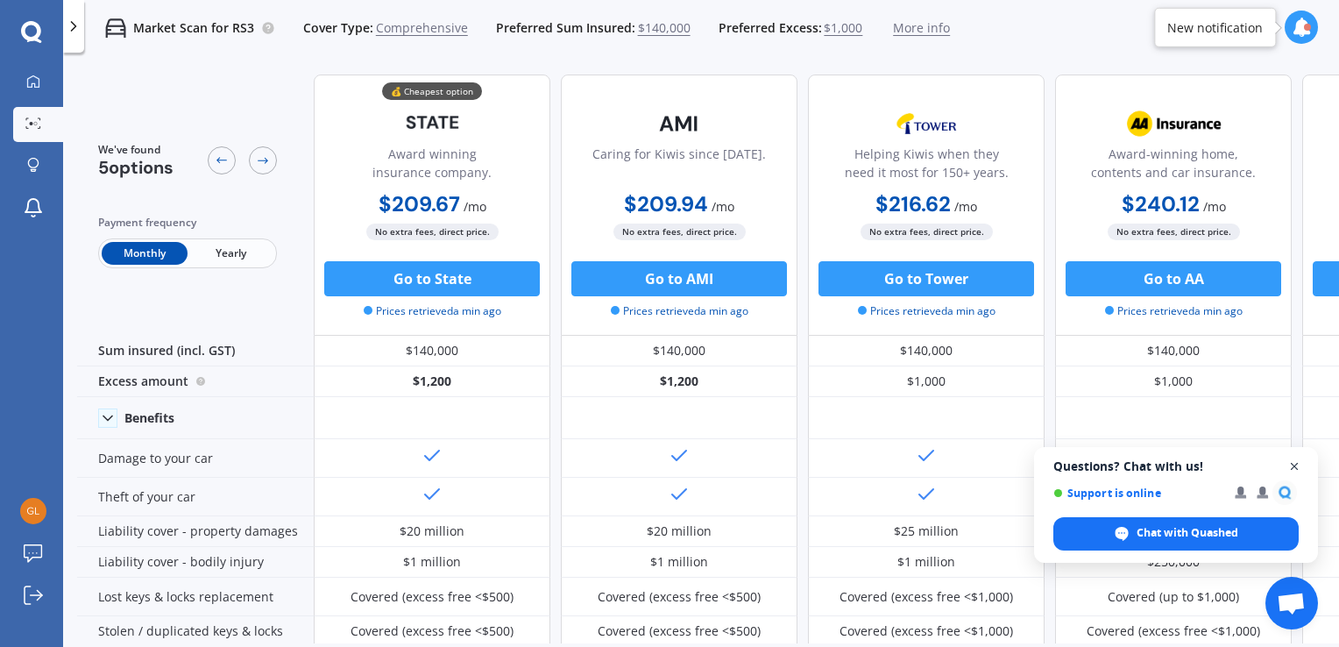
click at [1294, 464] on span "Close chat" at bounding box center [1294, 467] width 22 height 22
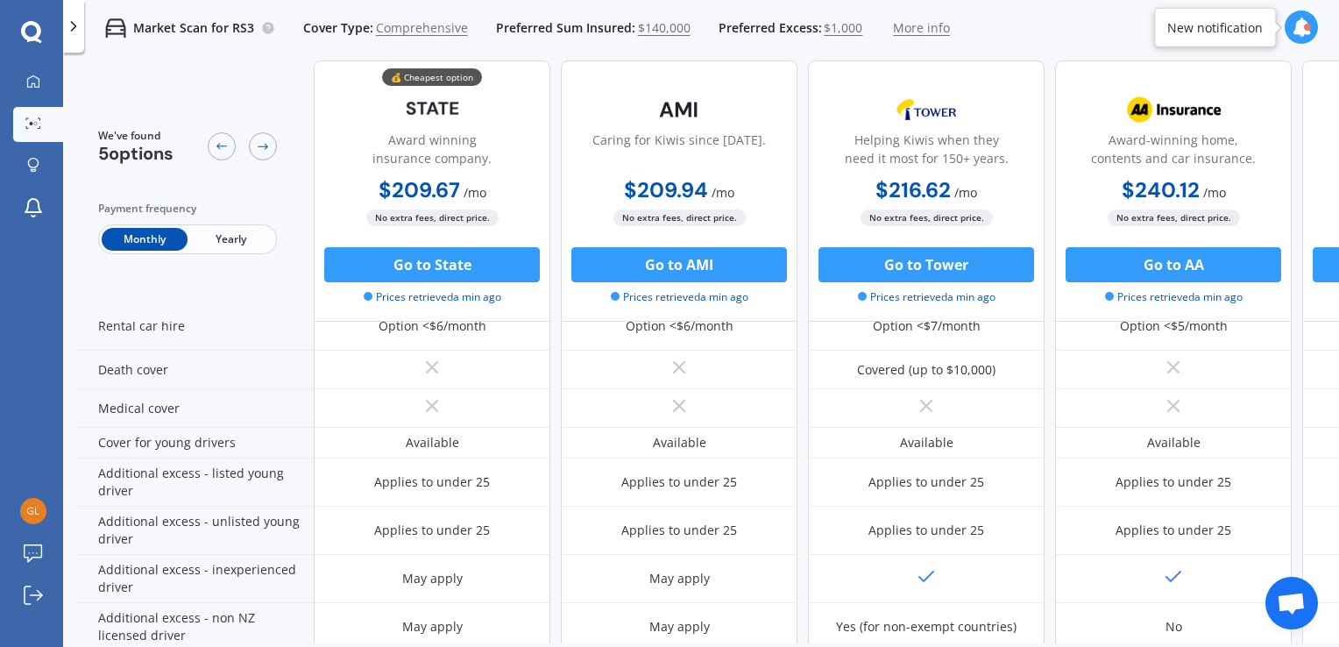
scroll to position [908, 0]
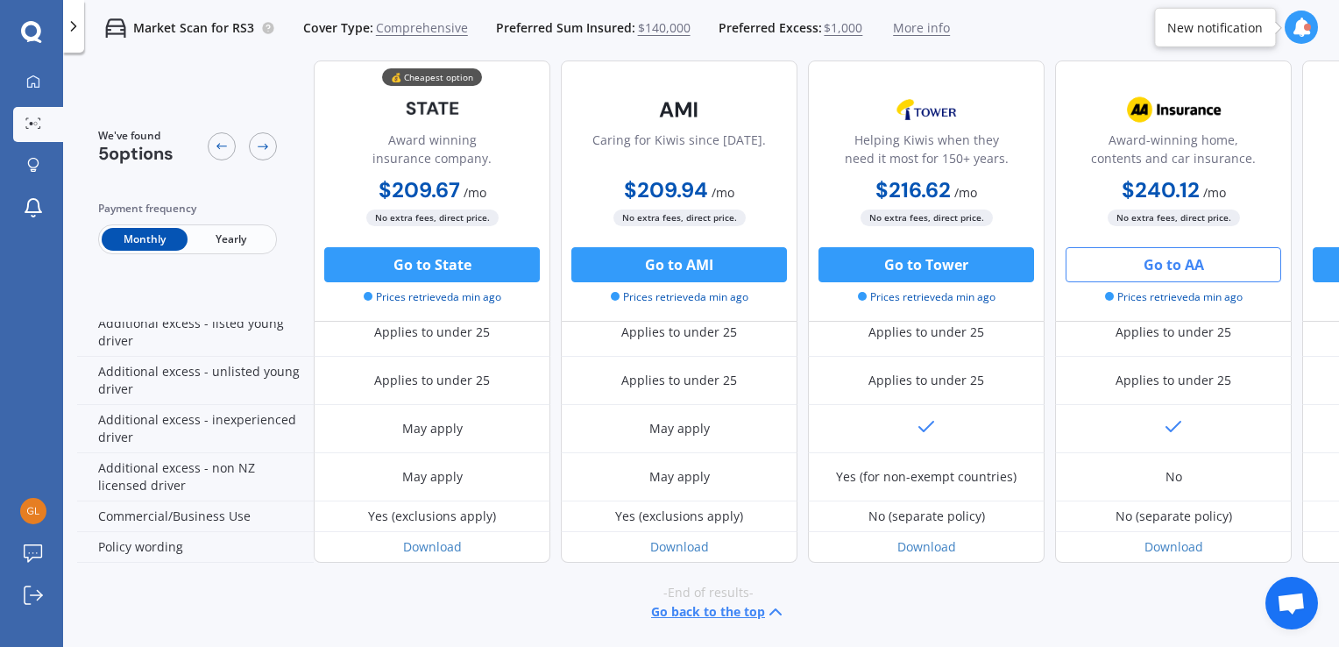
drag, startPoint x: 1321, startPoint y: 265, endPoint x: 1268, endPoint y: 279, distance: 55.0
click at [1268, 279] on div "💰 Cheapest option Award winning insurance company. $209.67 / mo $2,515.99 / yr …" at bounding box center [926, 190] width 1225 height 261
